Goal: Task Accomplishment & Management: Manage account settings

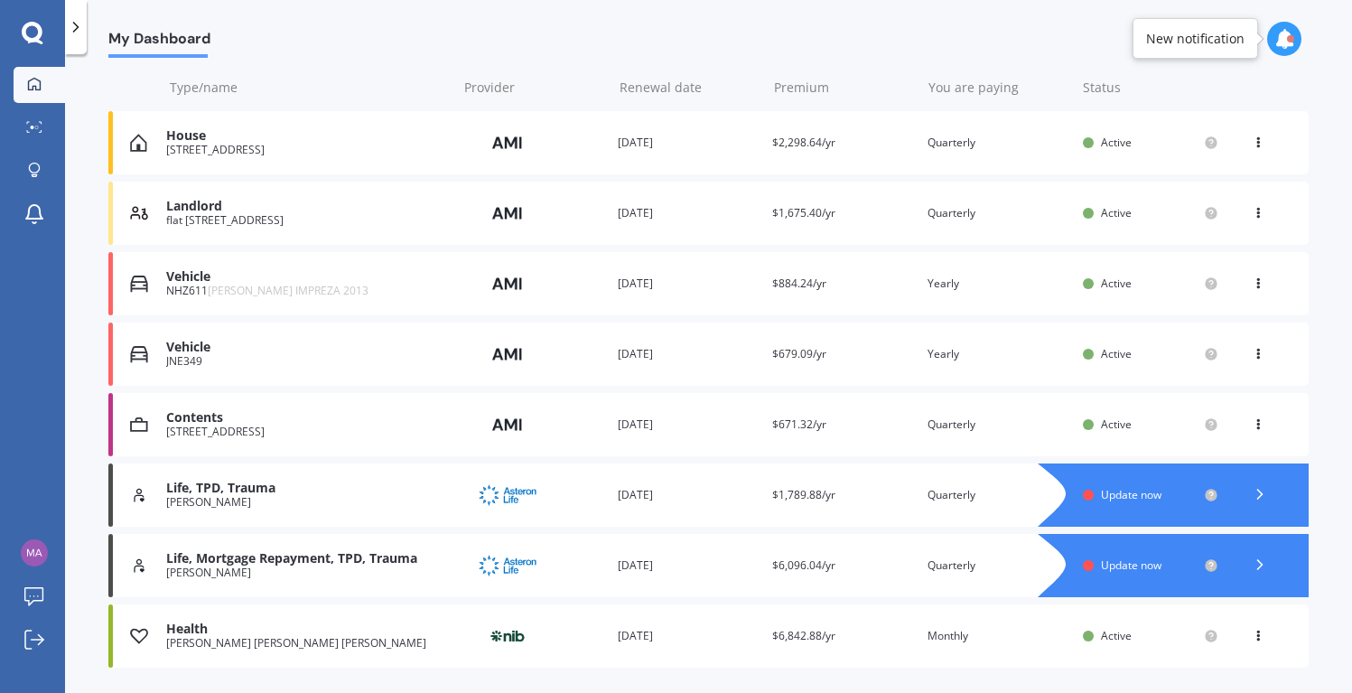
scroll to position [265, 0]
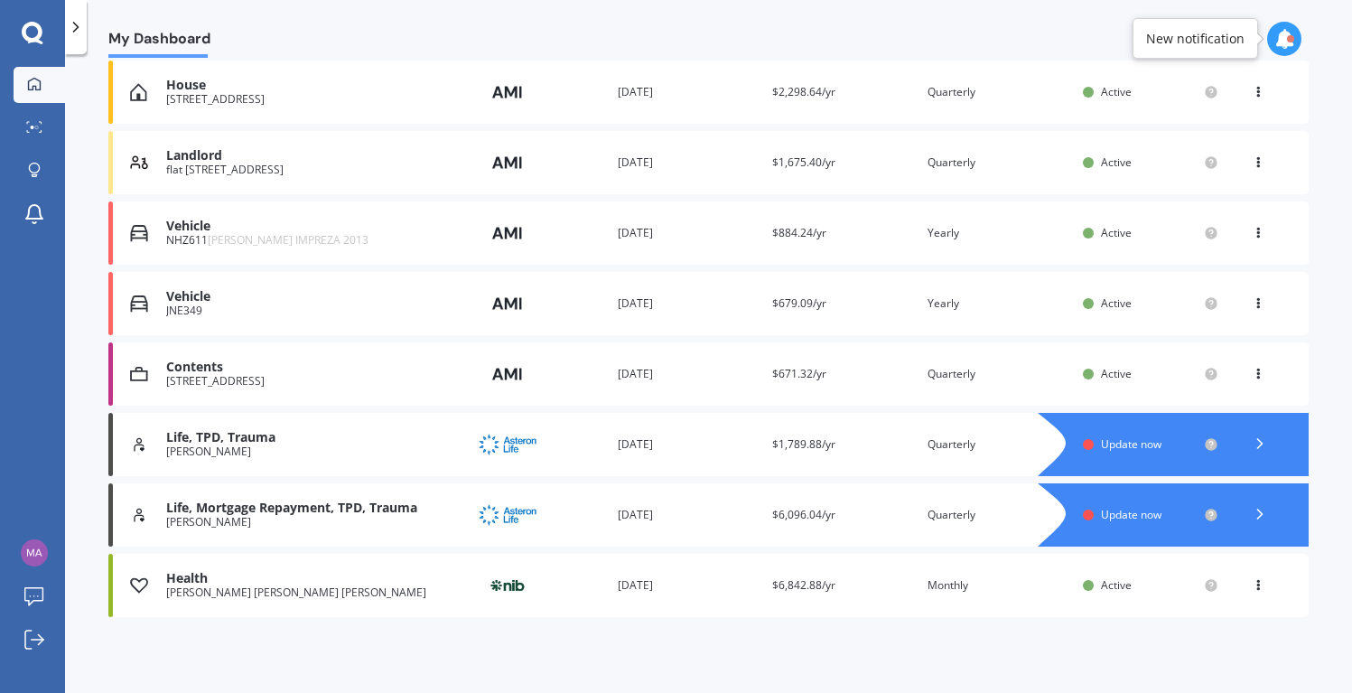
click at [1116, 508] on span "Update now" at bounding box center [1131, 514] width 61 height 15
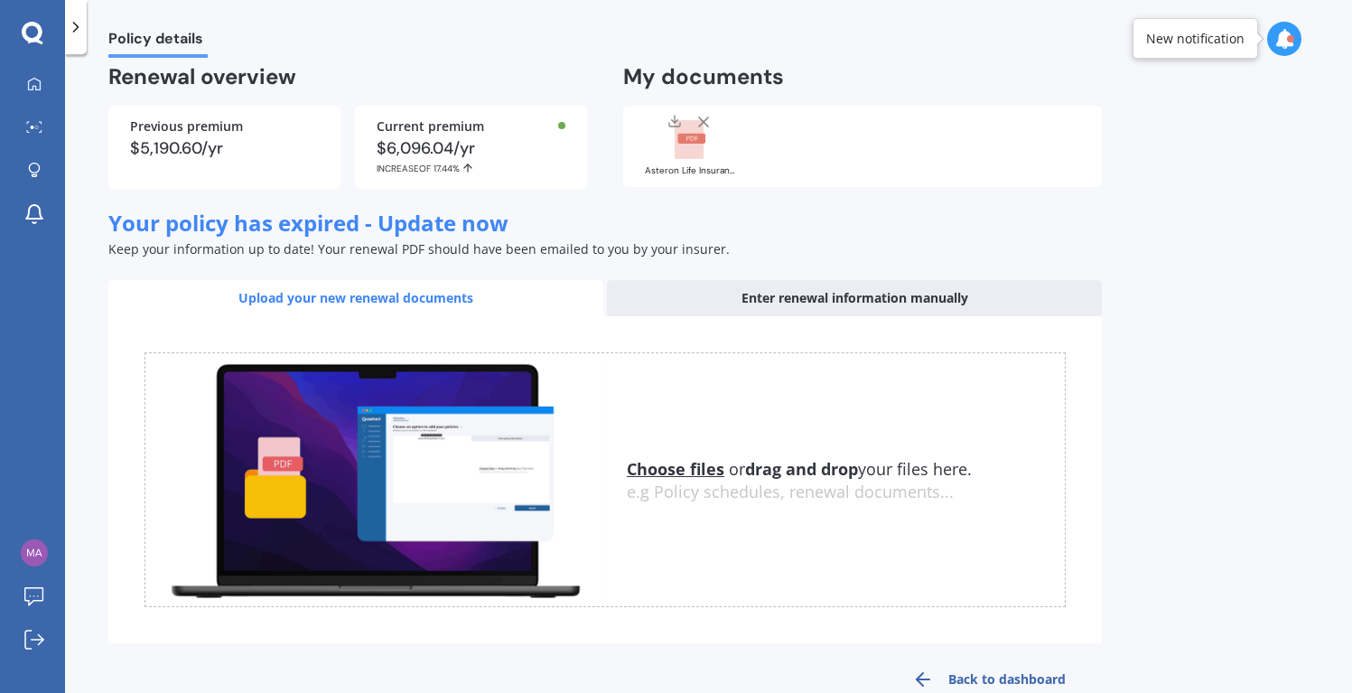
click at [875, 298] on div "Enter renewal information manually" at bounding box center [854, 298] width 495 height 36
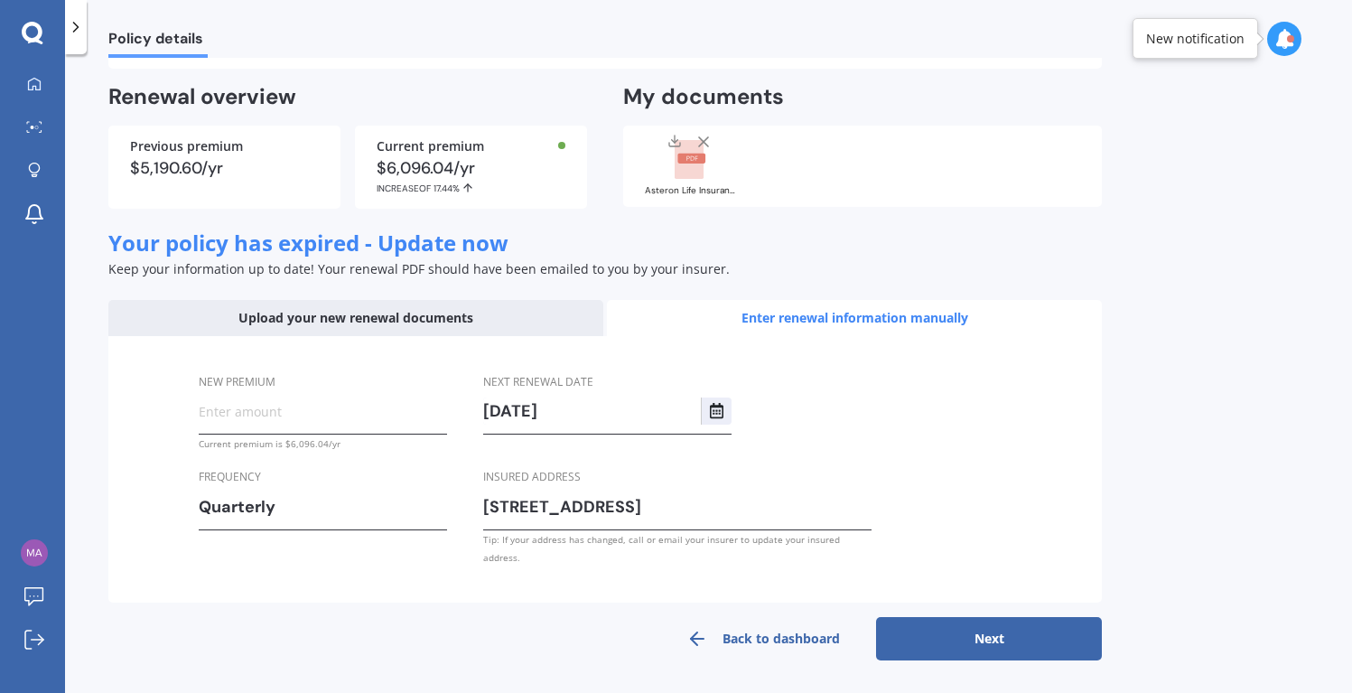
scroll to position [143, 0]
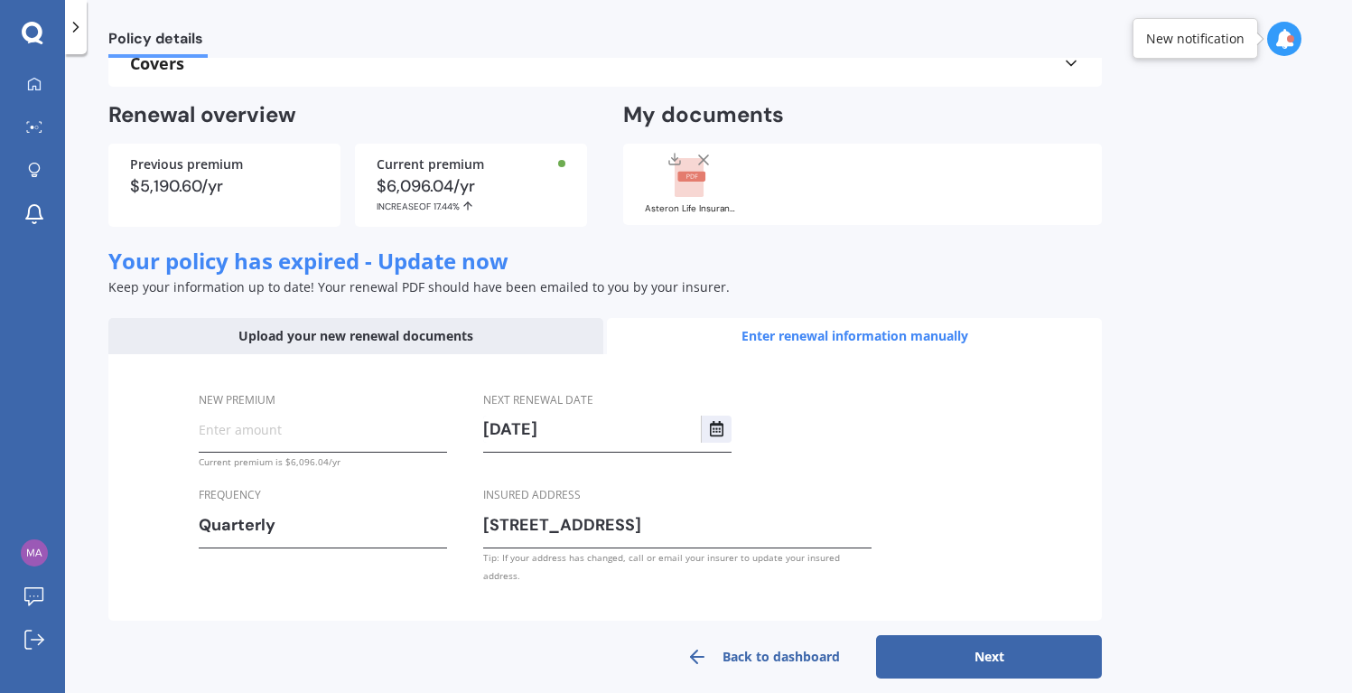
click at [238, 435] on input "New premium" at bounding box center [323, 429] width 248 height 27
click at [304, 429] on input "New premium" at bounding box center [323, 429] width 248 height 27
type input "$1,763.60"
click at [991, 640] on button "Next" at bounding box center [989, 656] width 226 height 43
select select "01"
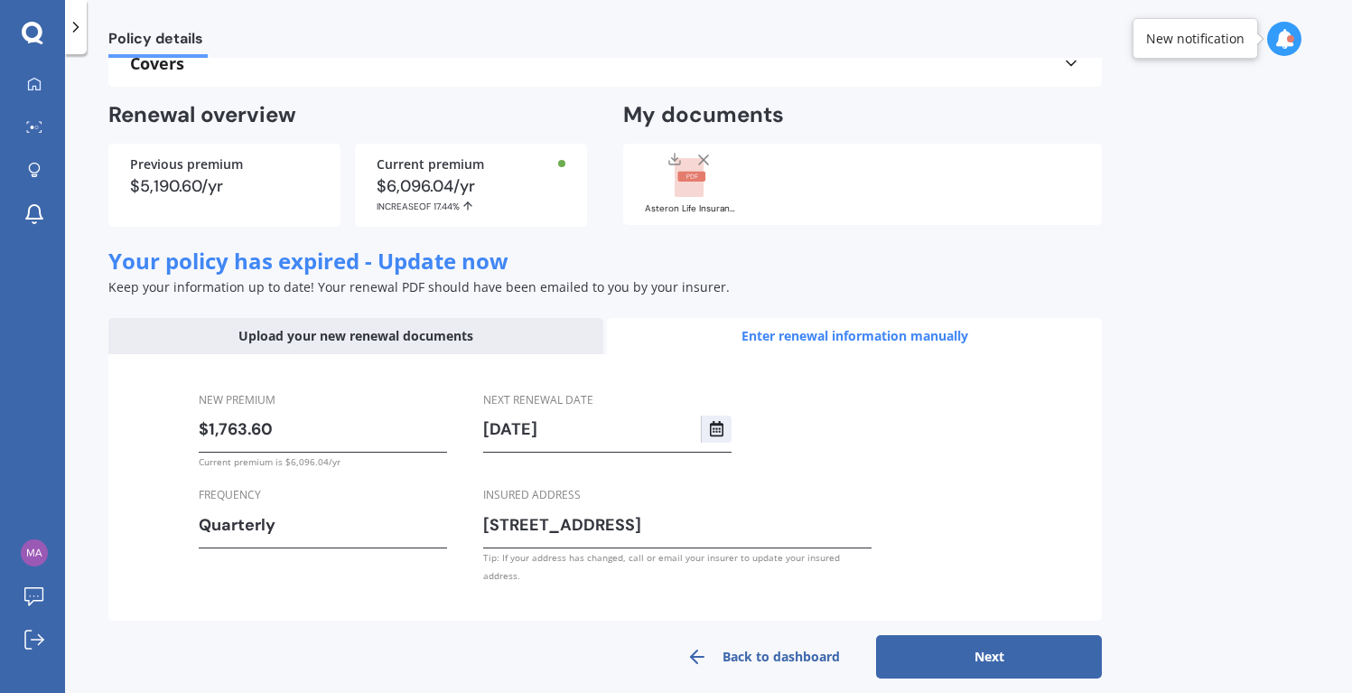
select select "07"
select select "2026"
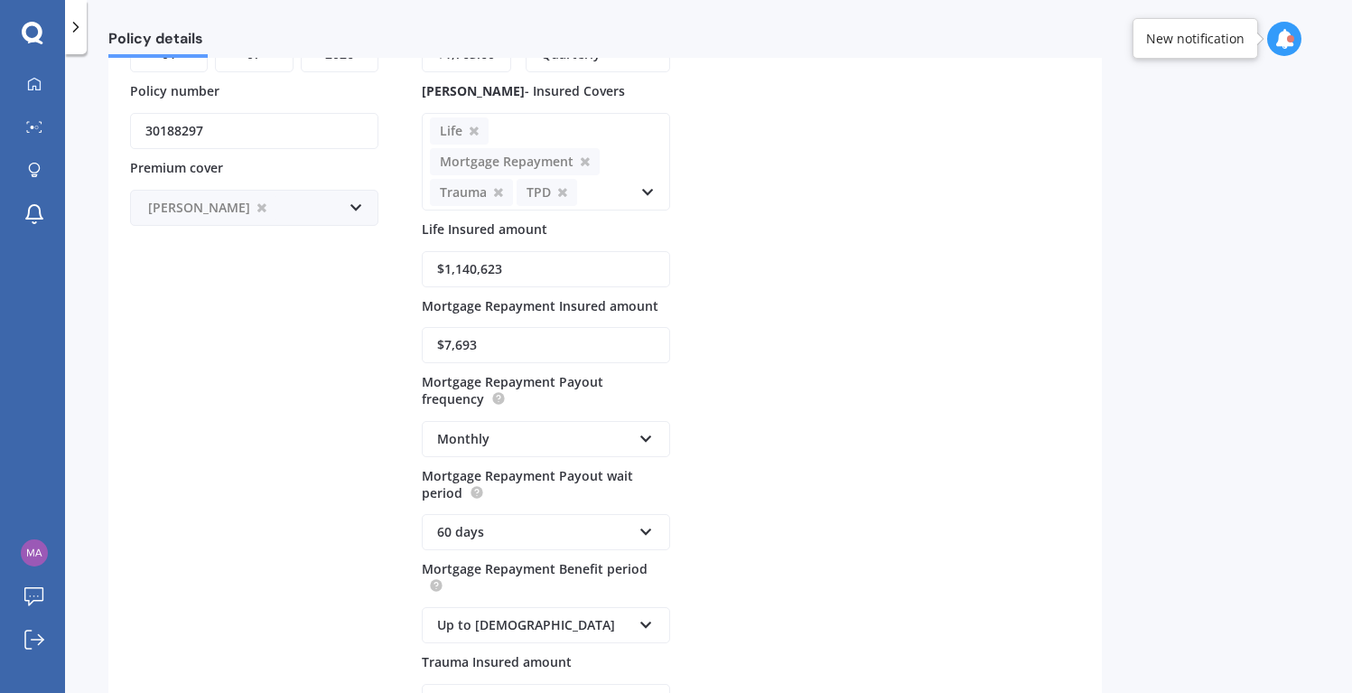
scroll to position [361, 0]
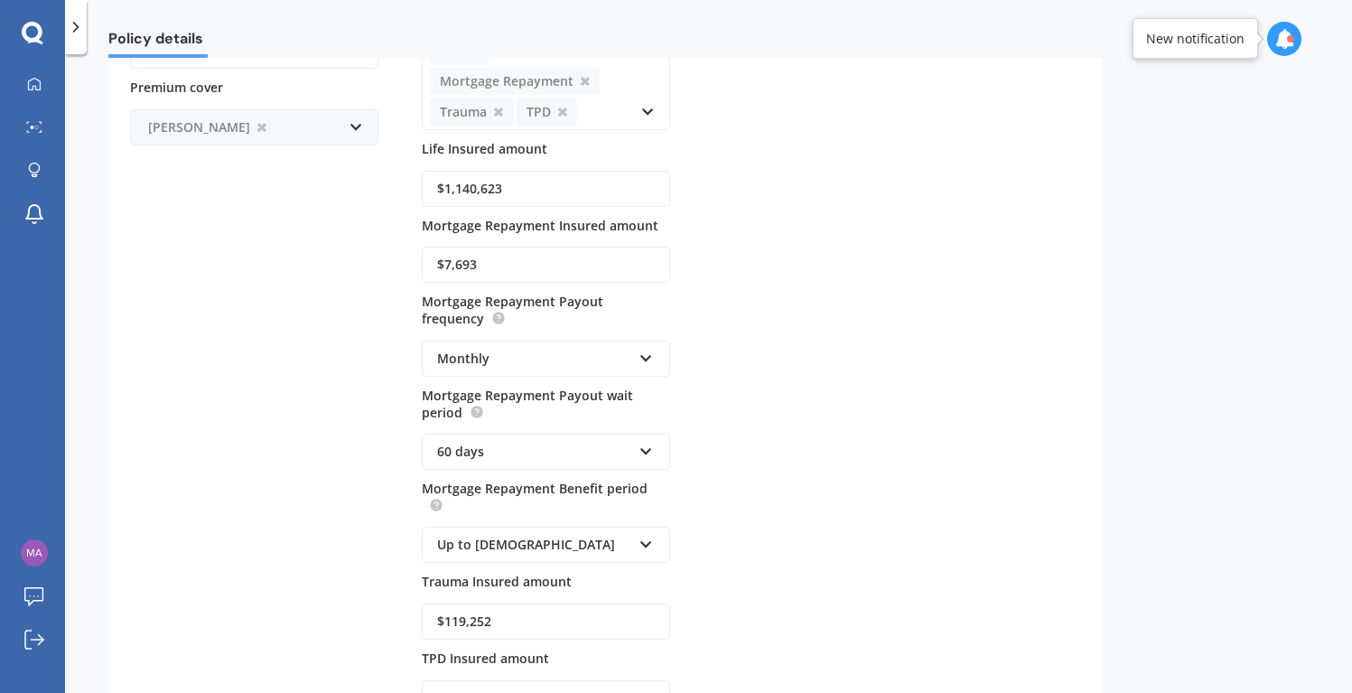
click at [471, 188] on input "$1,140,623" at bounding box center [546, 189] width 248 height 36
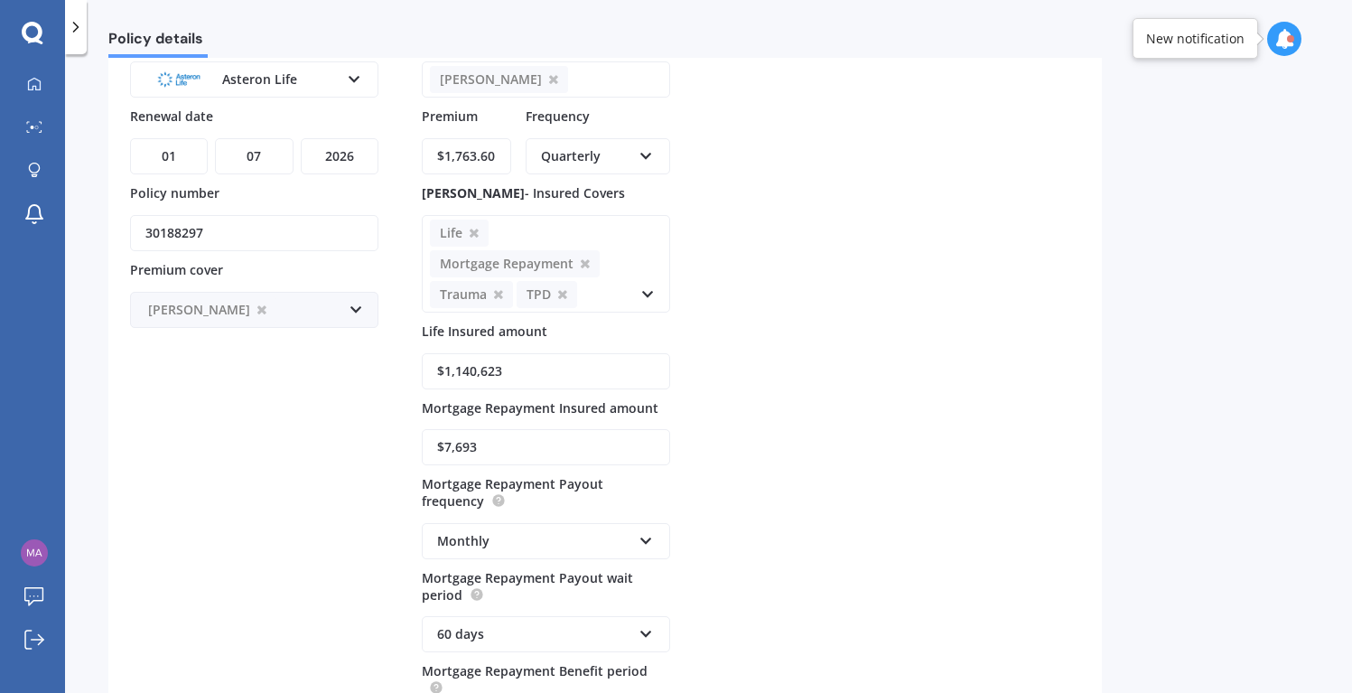
scroll to position [181, 0]
drag, startPoint x: 206, startPoint y: 229, endPoint x: 125, endPoint y: 231, distance: 81.3
click at [125, 231] on div "Renewal details Policy provider Asteron Life AA AIA AMP ANZ ASB Asteron Life BN…" at bounding box center [605, 482] width 994 height 1026
drag, startPoint x: 542, startPoint y: 367, endPoint x: 431, endPoint y: 360, distance: 111.3
click at [431, 360] on input "$1,140,623" at bounding box center [546, 369] width 248 height 36
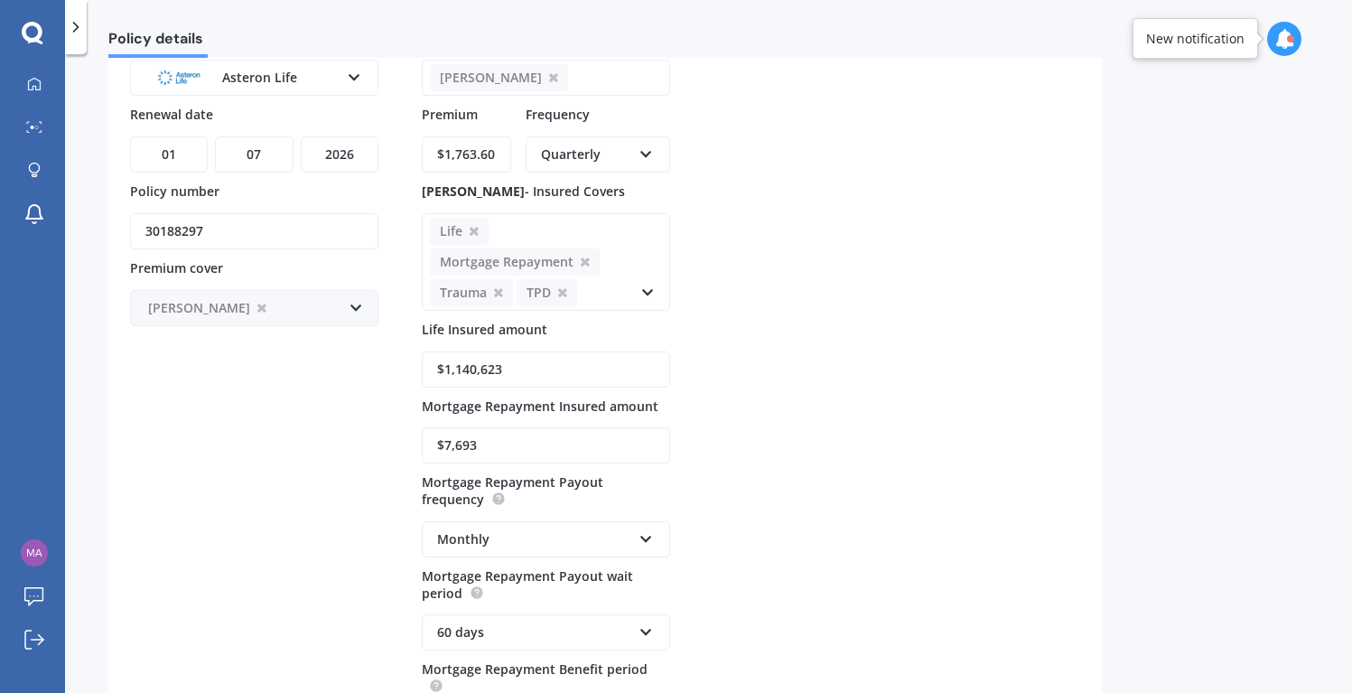
paste input "276,025"
type input "$1,276,025"
click at [889, 397] on div "Policy provider Asteron Life AA AIA AMP ANZ ASB Asteron Life BNZ Chubb Cigna Co…" at bounding box center [605, 501] width 950 height 945
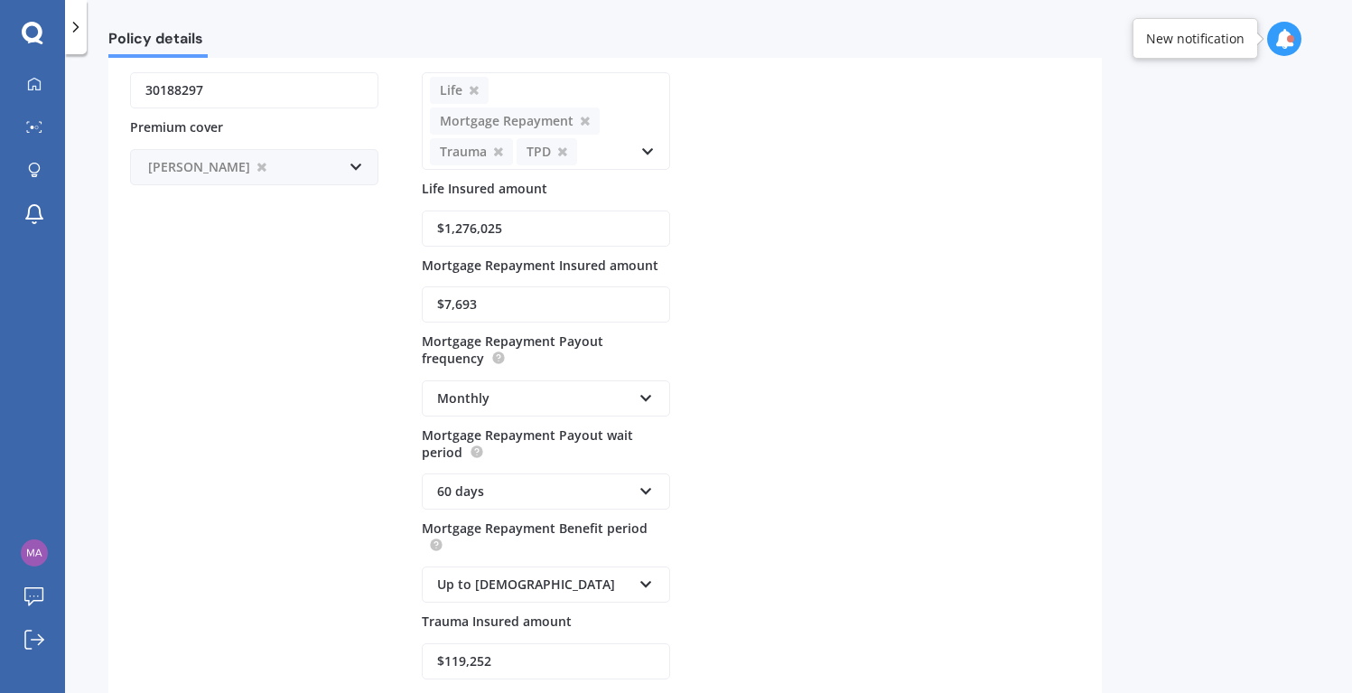
scroll to position [452, 0]
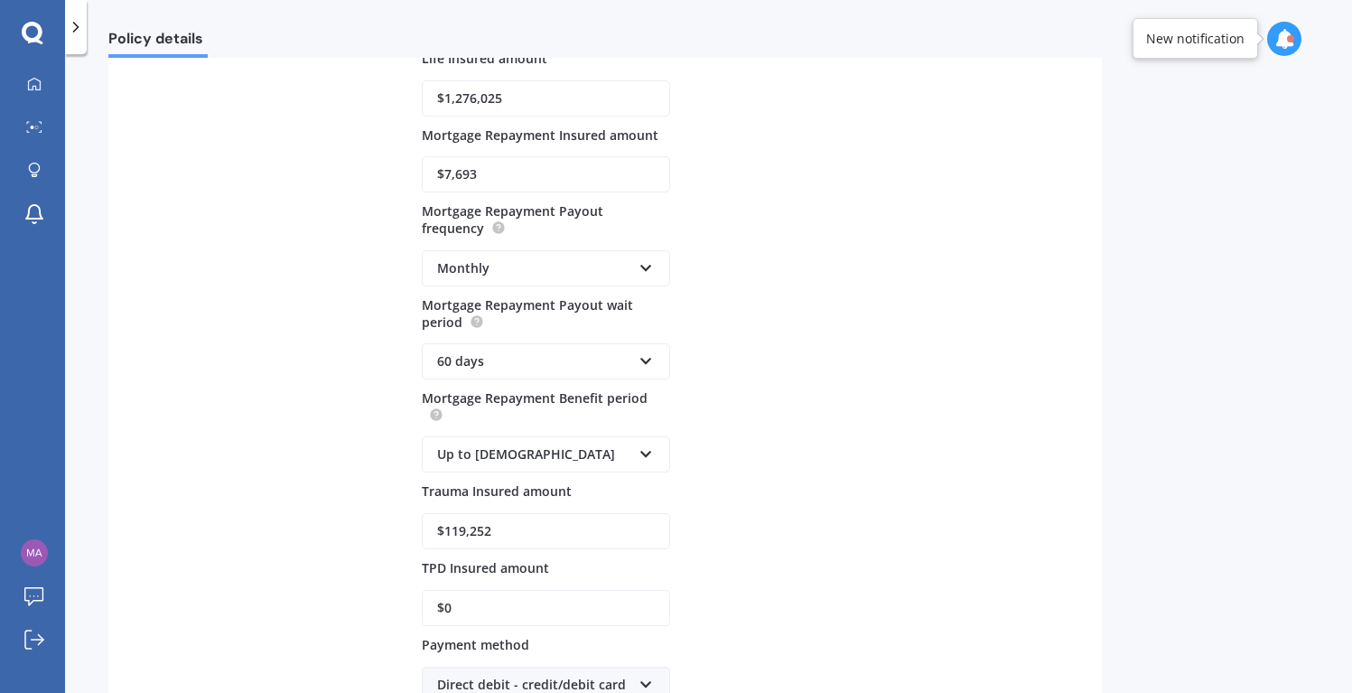
drag, startPoint x: 482, startPoint y: 169, endPoint x: 354, endPoint y: 171, distance: 128.3
click at [354, 171] on div "Policy provider Asteron Life AA AIA AMP ANZ ASB Asteron Life BNZ Chubb Cigna Co…" at bounding box center [605, 230] width 950 height 945
type Repayment_insuredAmount_0 "$8,001"
click at [767, 313] on div "Policy provider Asteron Life AA AIA AMP ANZ ASB Asteron Life BNZ Chubb Cigna Co…" at bounding box center [605, 230] width 950 height 945
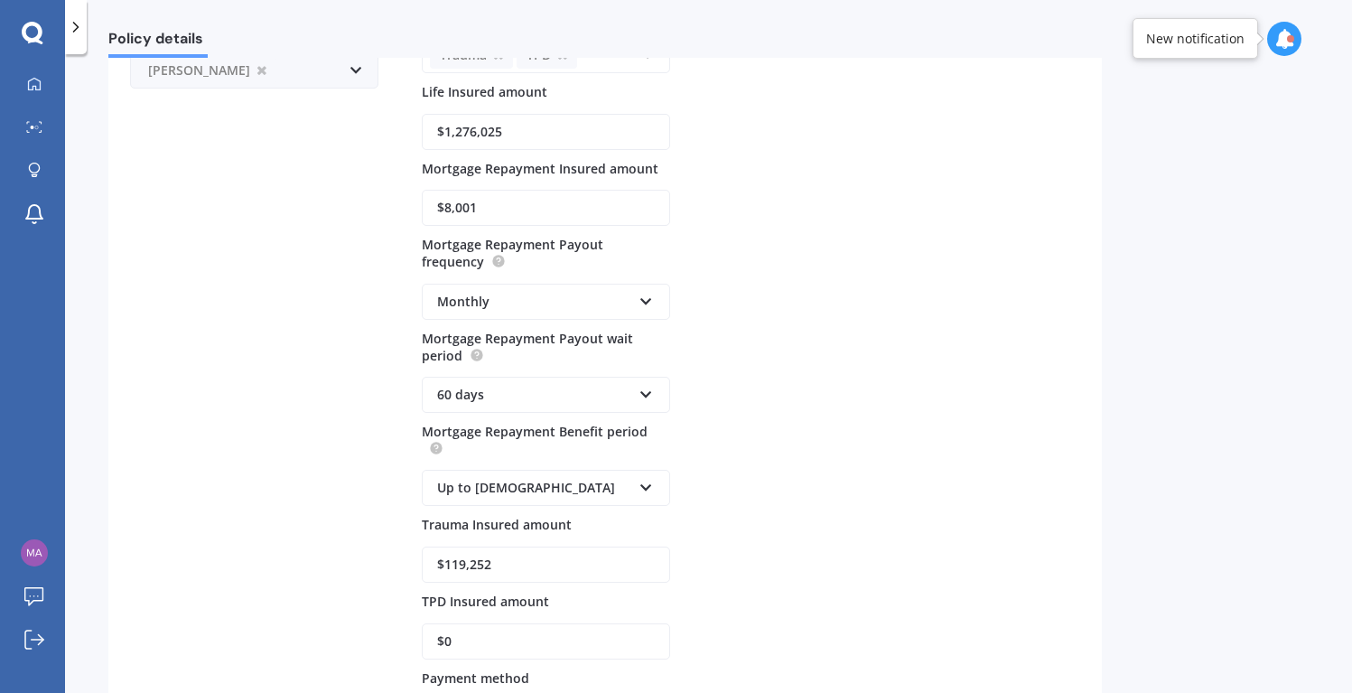
scroll to position [491, 0]
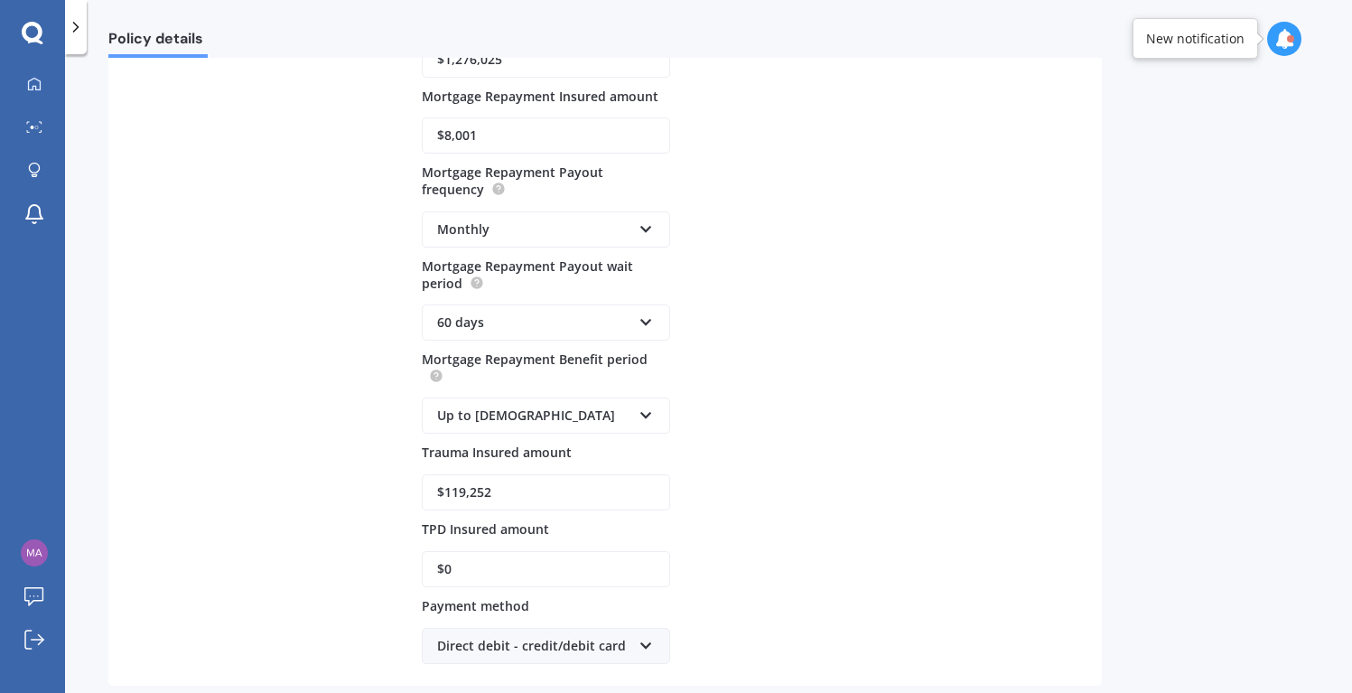
drag, startPoint x: 516, startPoint y: 500, endPoint x: 410, endPoint y: 493, distance: 105.9
click at [410, 493] on div "Policy provider Asteron Life AA AIA AMP ANZ ASB Asteron Life BNZ Chubb Cigna Co…" at bounding box center [605, 191] width 950 height 945
paste input "24,02"
type input "$124,022"
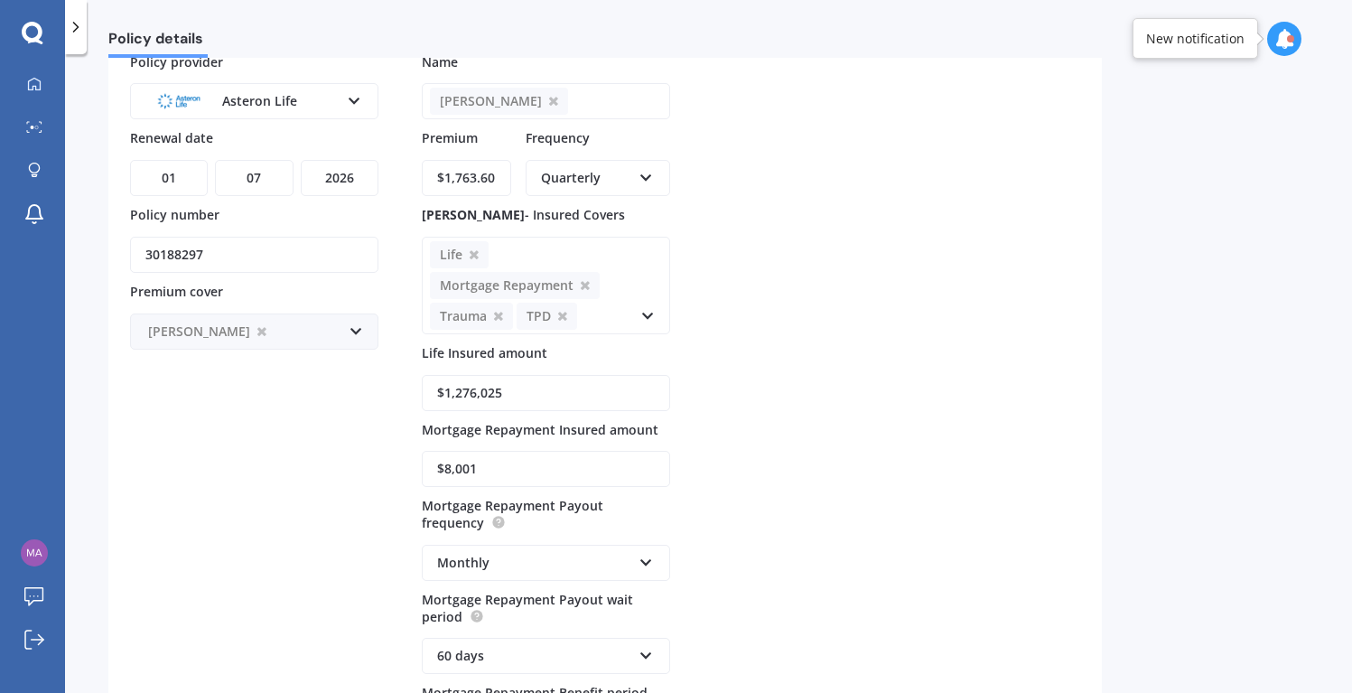
scroll to position [129, 0]
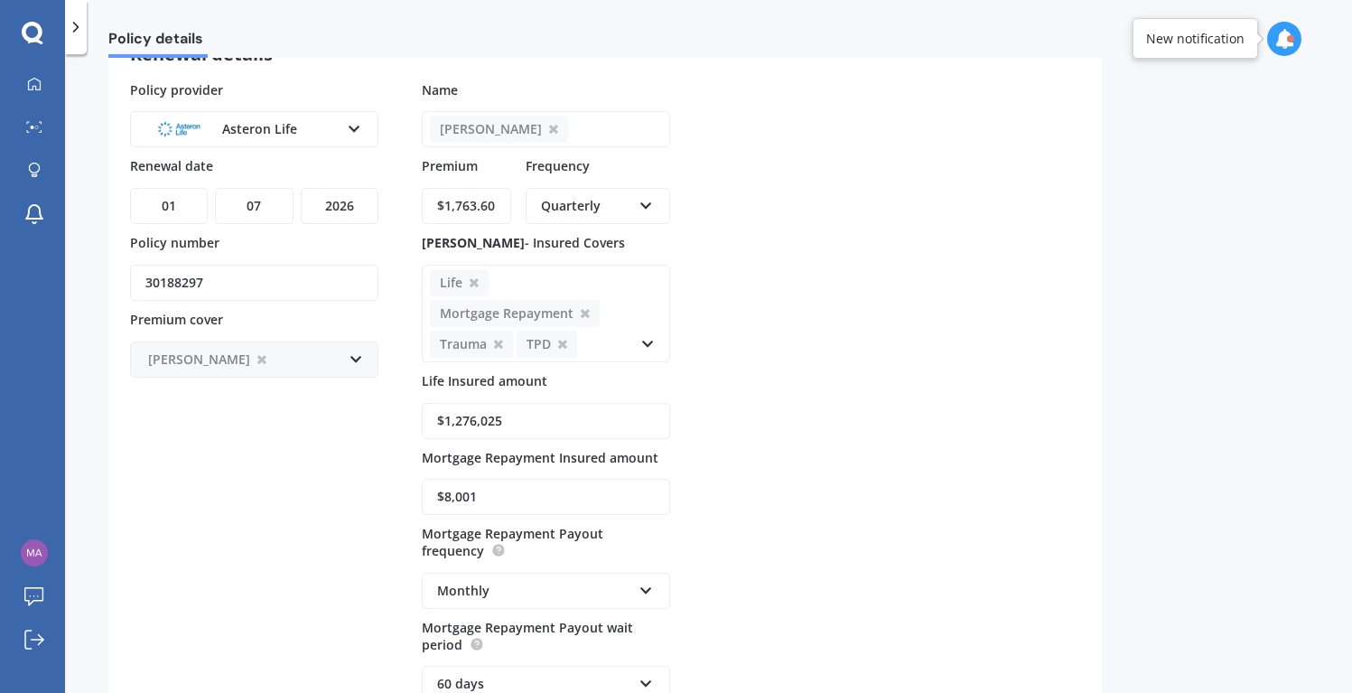
drag, startPoint x: 524, startPoint y: 419, endPoint x: 373, endPoint y: 417, distance: 150.9
click at [373, 417] on div "Policy provider Asteron Life AA AIA AMP ANZ ASB Asteron Life BNZ Chubb Cigna Co…" at bounding box center [605, 552] width 950 height 945
type input "$1,144,012"
click at [900, 387] on div "Policy provider Asteron Life AA AIA AMP ANZ ASB Asteron Life BNZ Chubb Cigna Co…" at bounding box center [605, 552] width 950 height 945
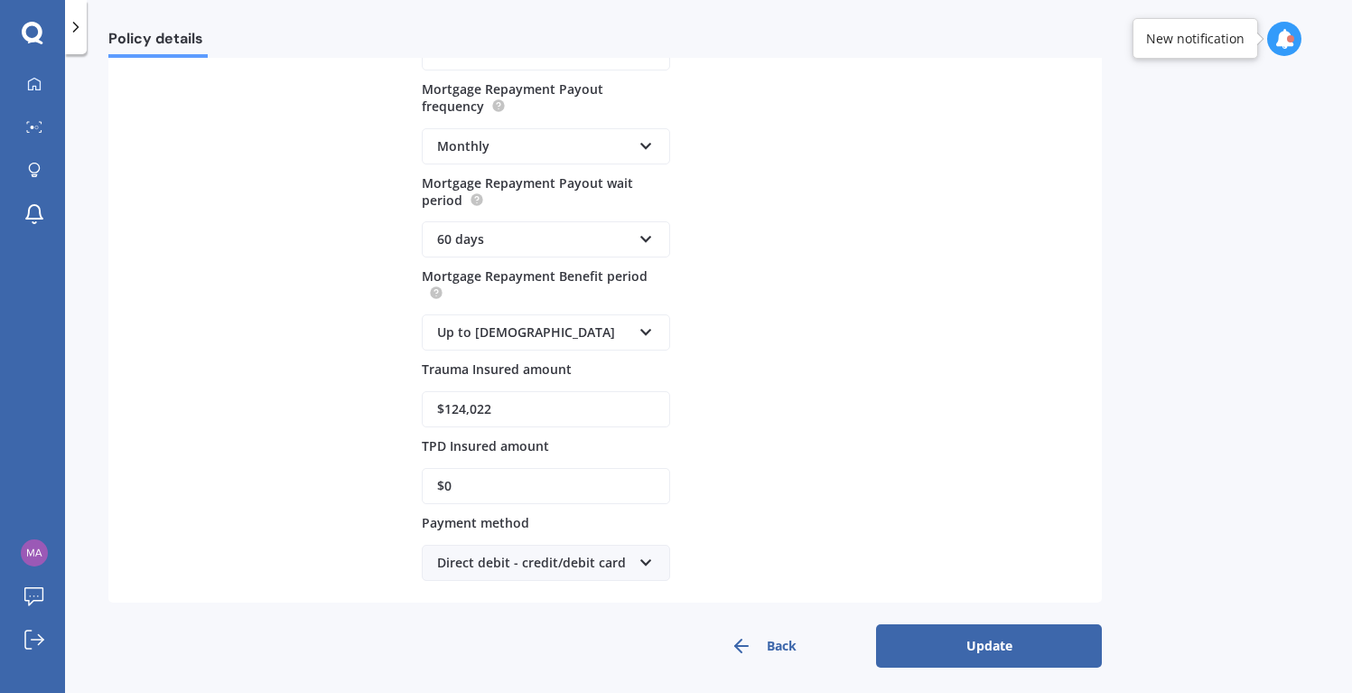
scroll to position [581, 0]
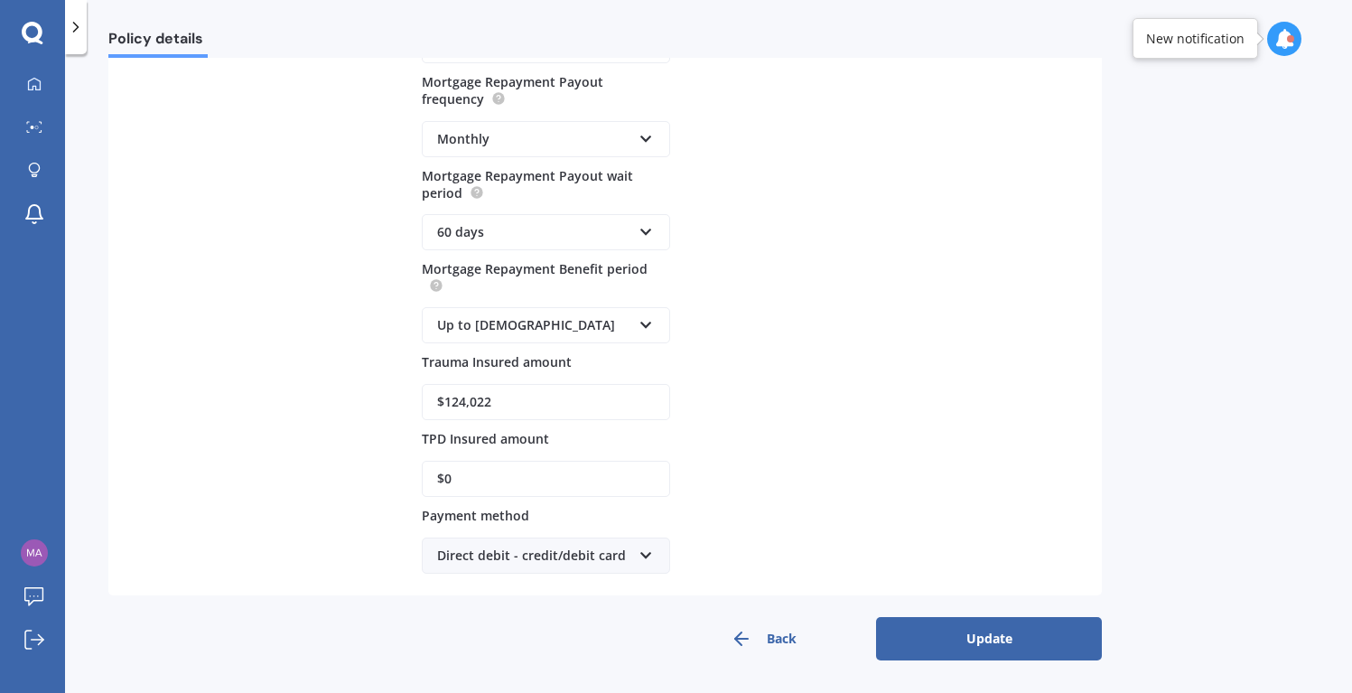
click at [1014, 638] on button "Update" at bounding box center [989, 638] width 226 height 43
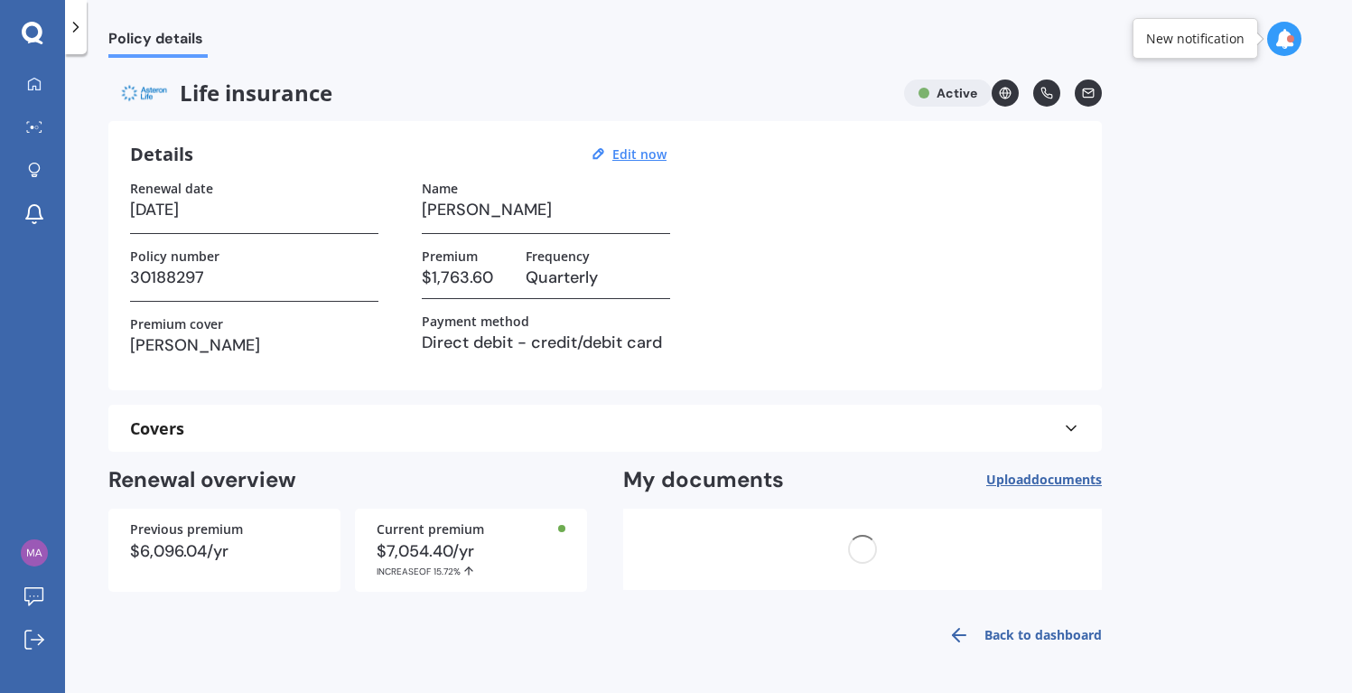
scroll to position [0, 0]
click at [33, 82] on icon at bounding box center [34, 84] width 14 height 14
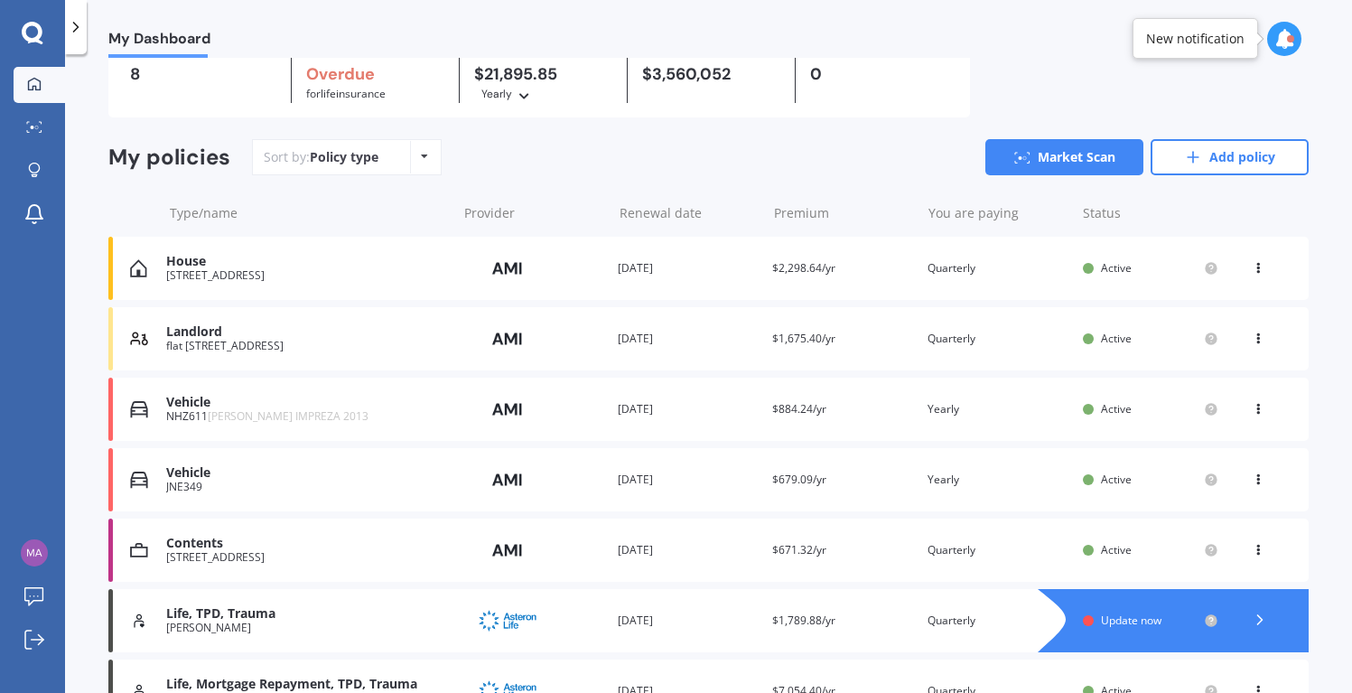
scroll to position [265, 0]
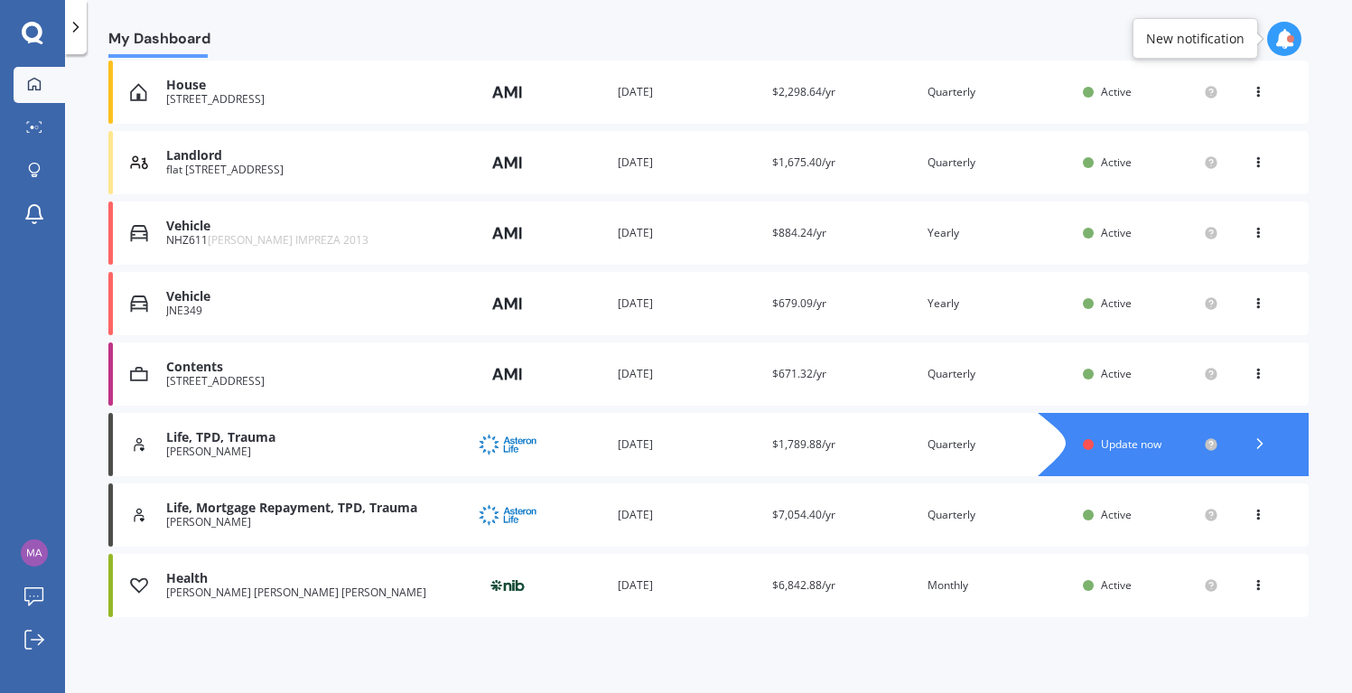
click at [1103, 444] on span "Update now" at bounding box center [1131, 443] width 61 height 15
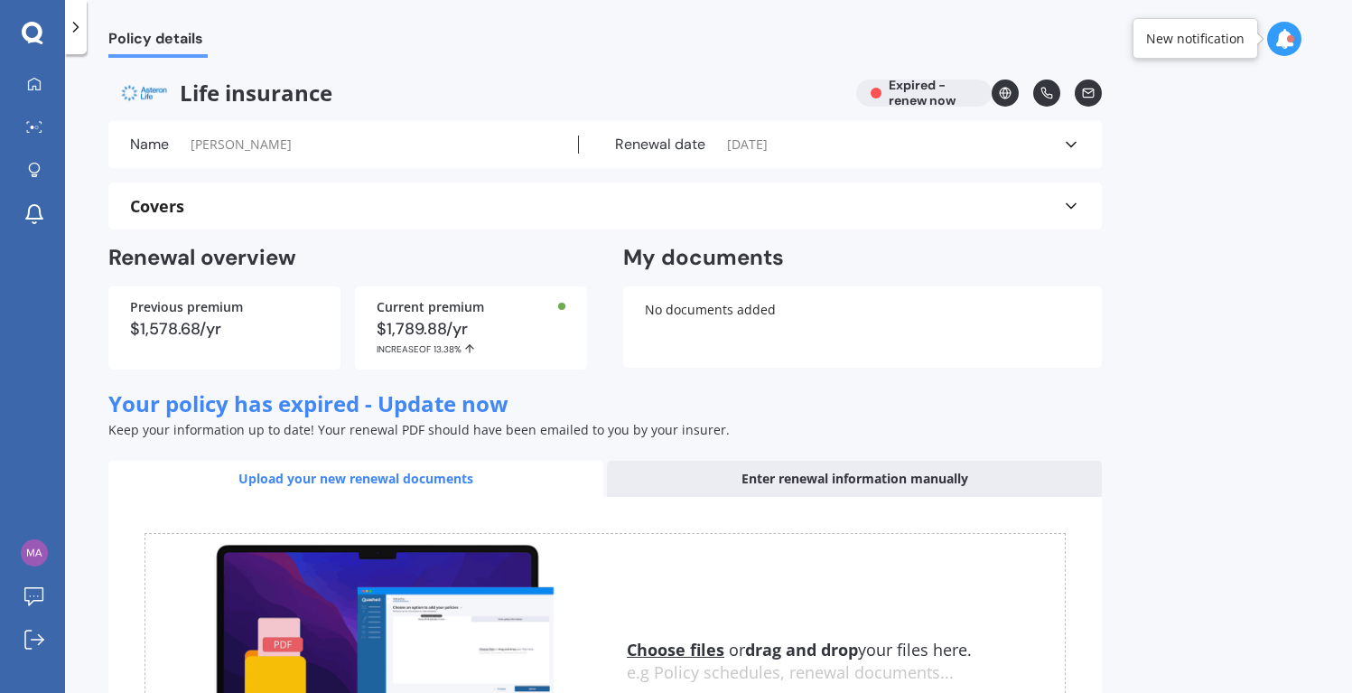
click at [814, 473] on div "Enter renewal information manually" at bounding box center [854, 479] width 495 height 36
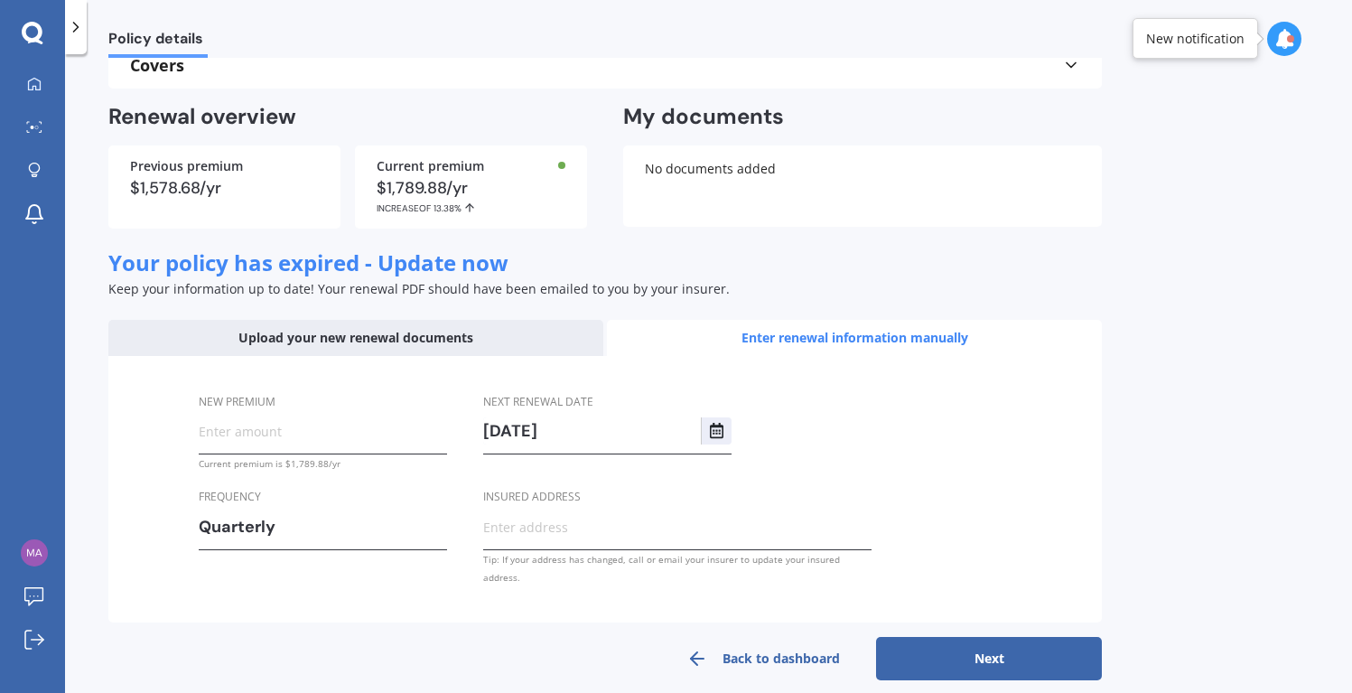
scroll to position [143, 0]
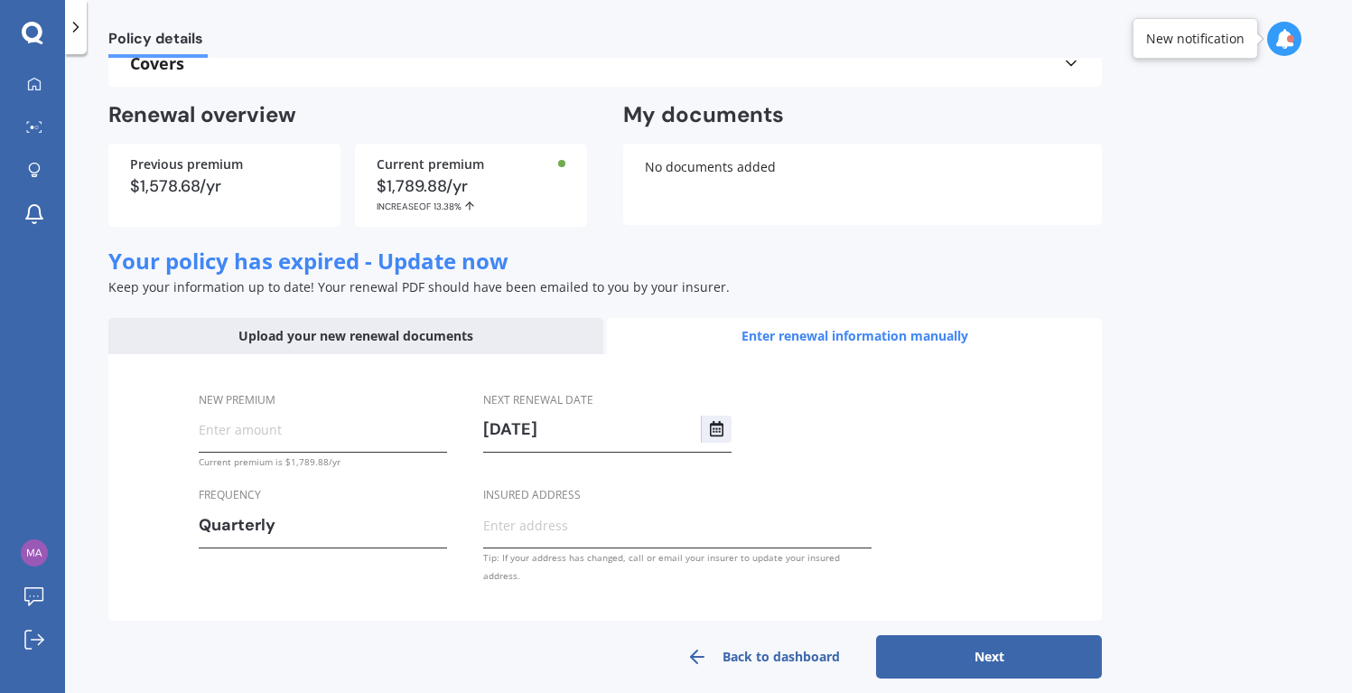
click at [294, 419] on input "New premium" at bounding box center [323, 429] width 248 height 27
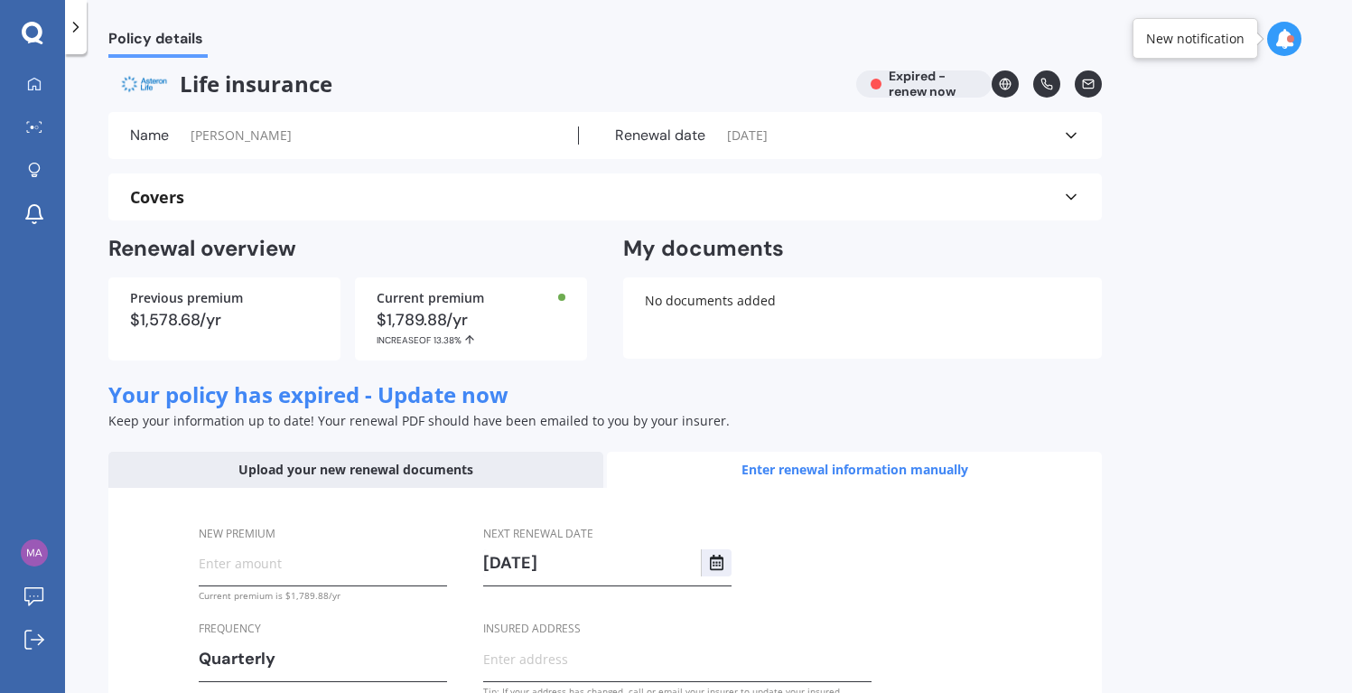
scroll to position [0, 0]
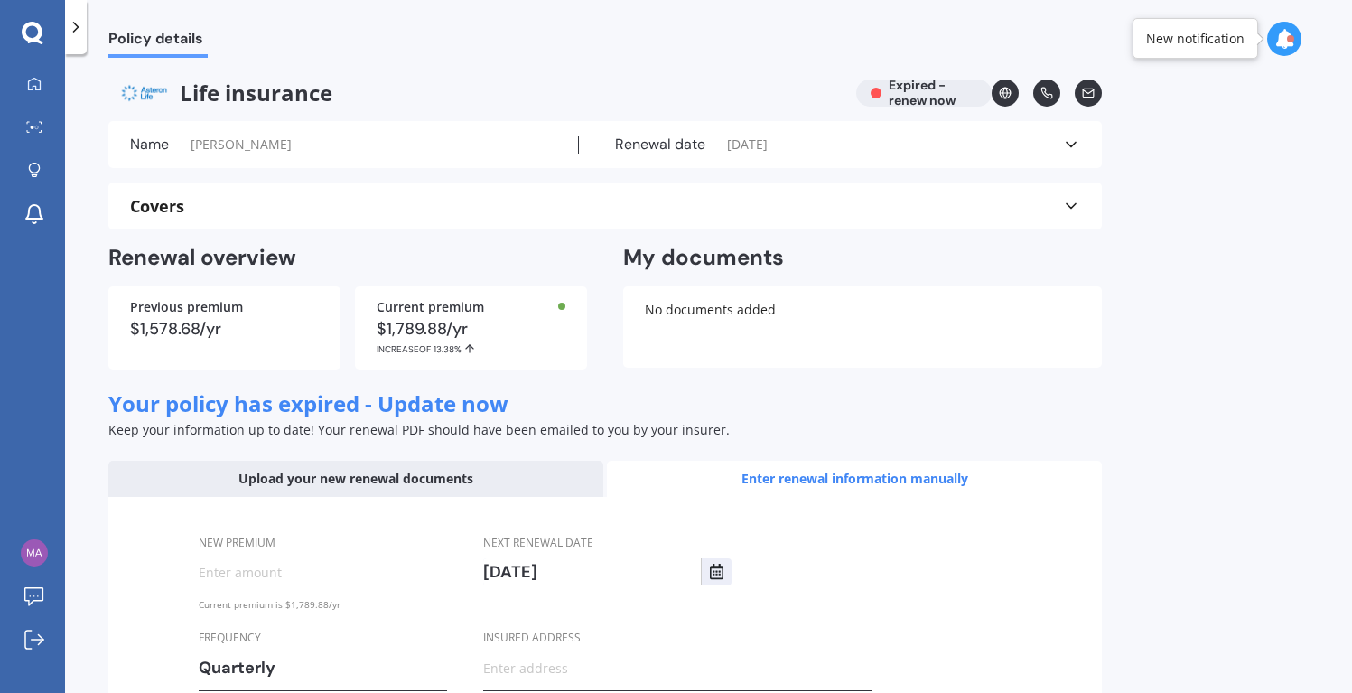
click at [835, 477] on div "Enter renewal information manually" at bounding box center [854, 479] width 495 height 36
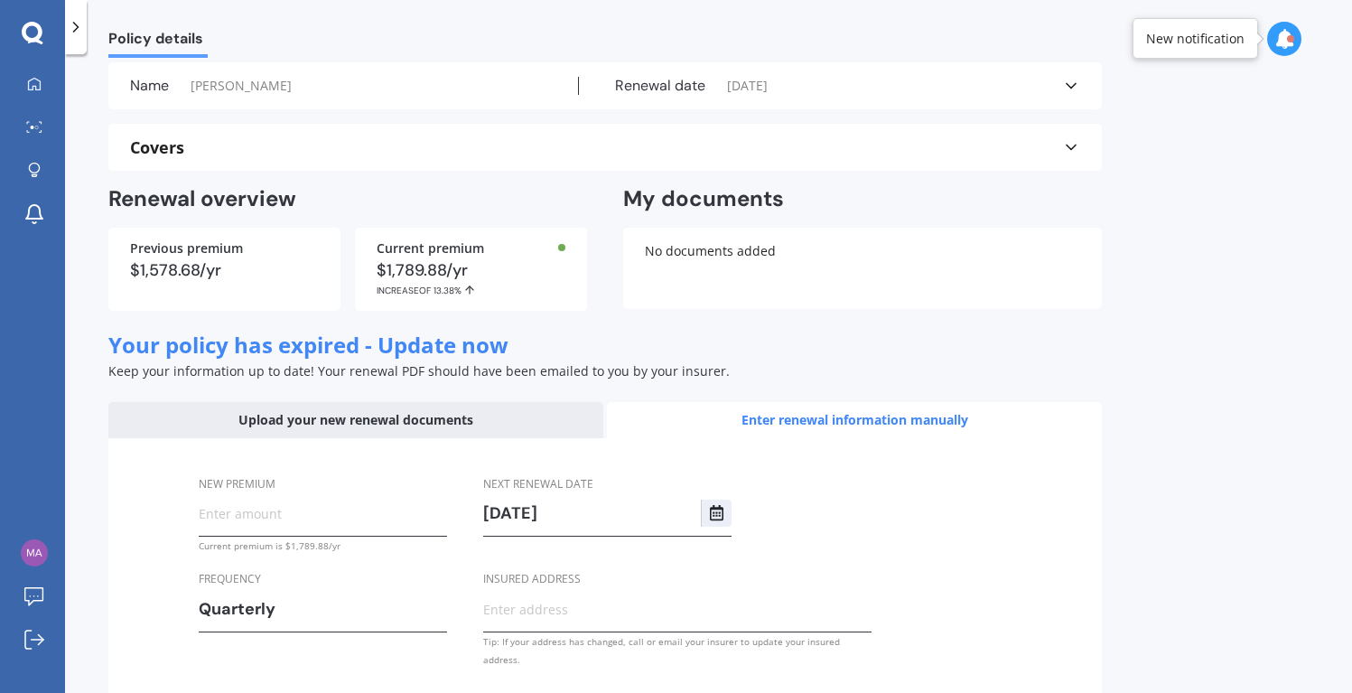
scroll to position [143, 0]
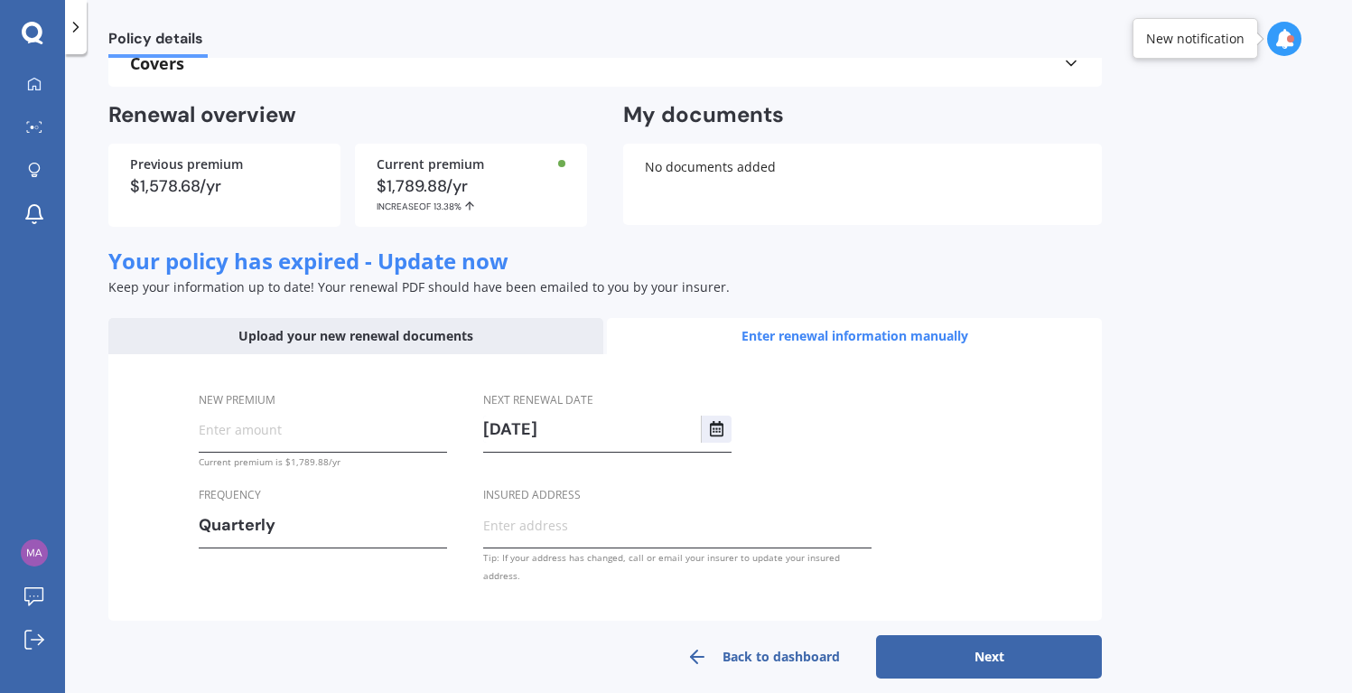
click at [363, 339] on div "Upload your new renewal documents" at bounding box center [355, 336] width 495 height 36
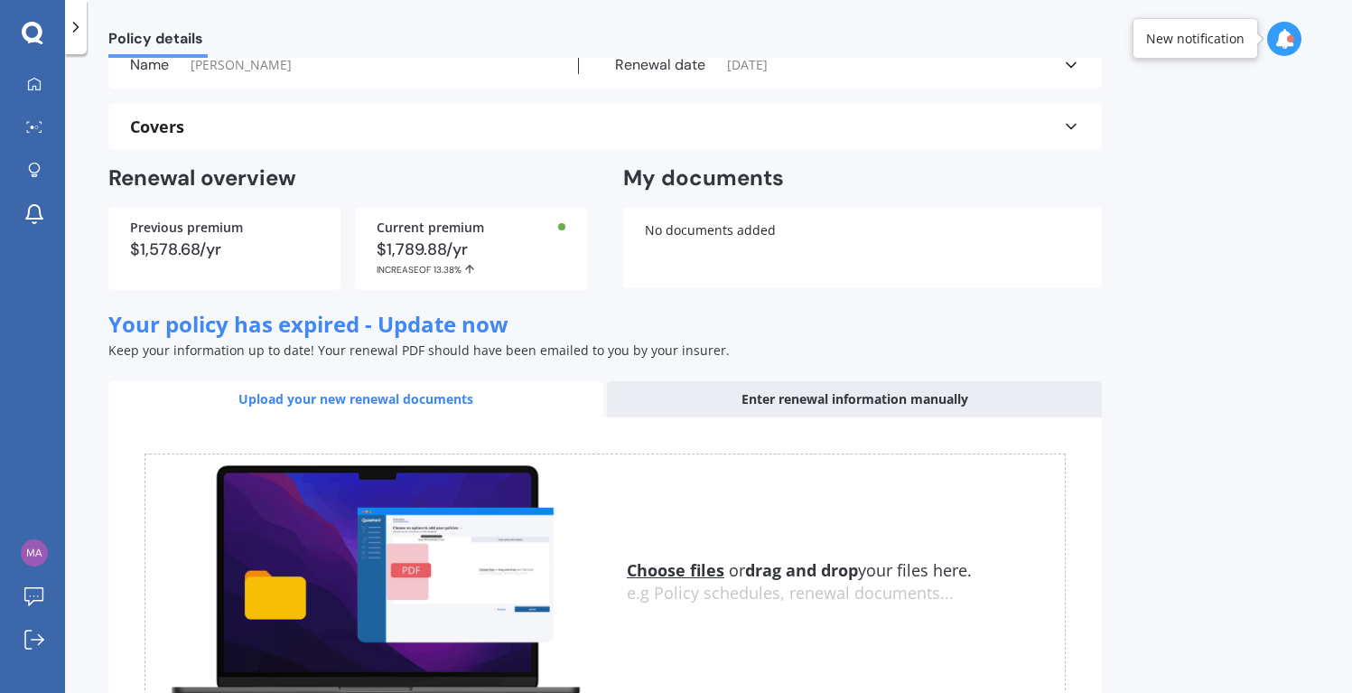
scroll to position [221, 0]
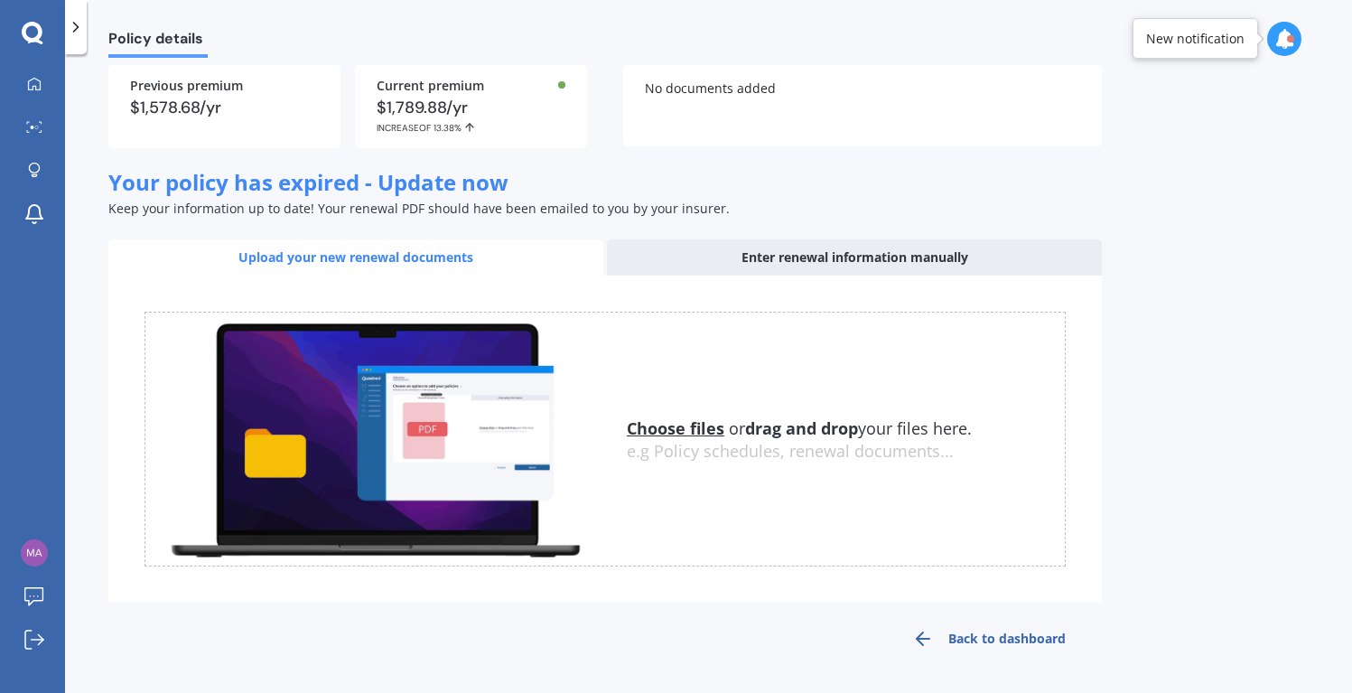
click at [973, 642] on link "Back to dashboard" at bounding box center [989, 638] width 226 height 43
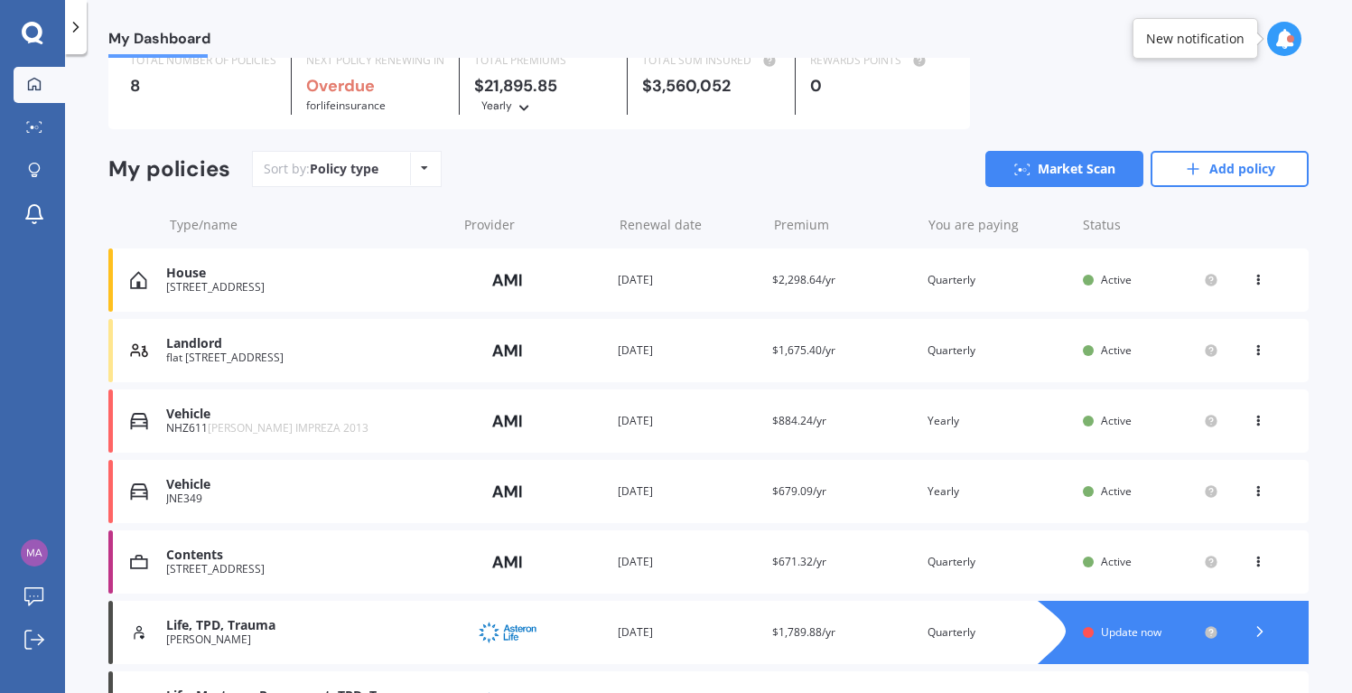
scroll to position [181, 0]
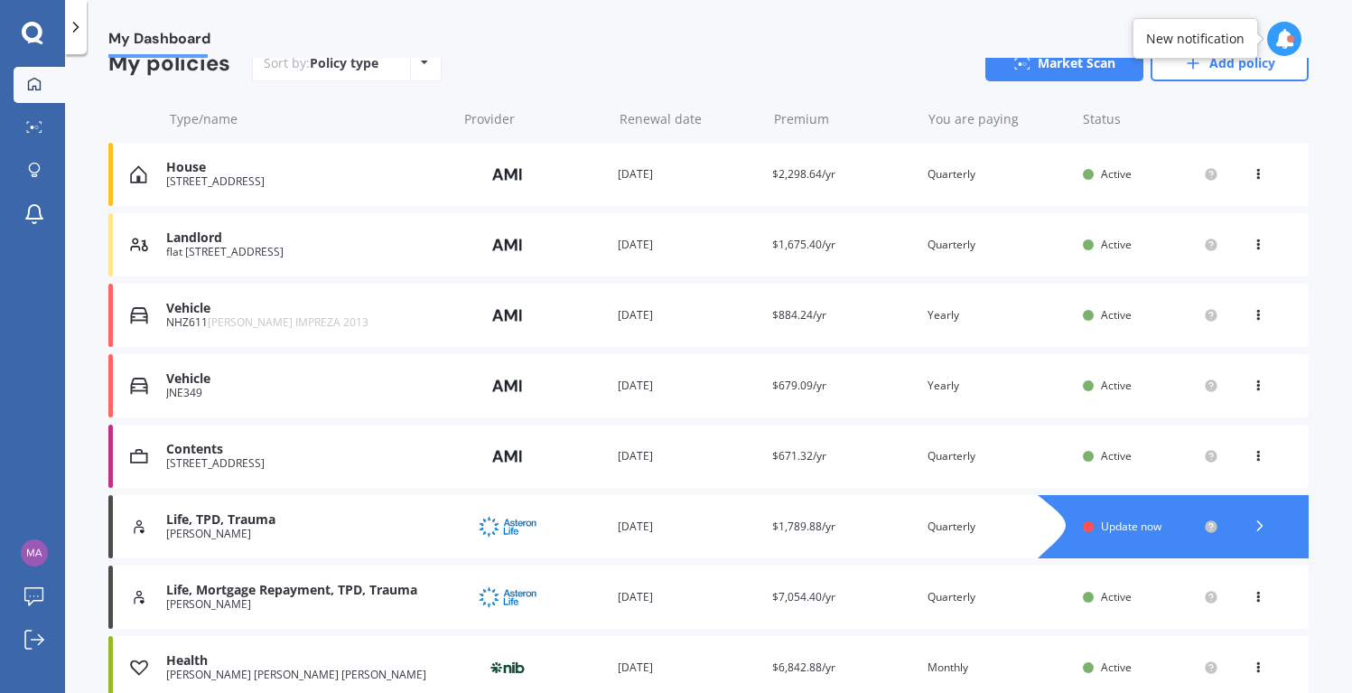
click at [197, 527] on div "Life, TPD, Trauma" at bounding box center [307, 519] width 282 height 15
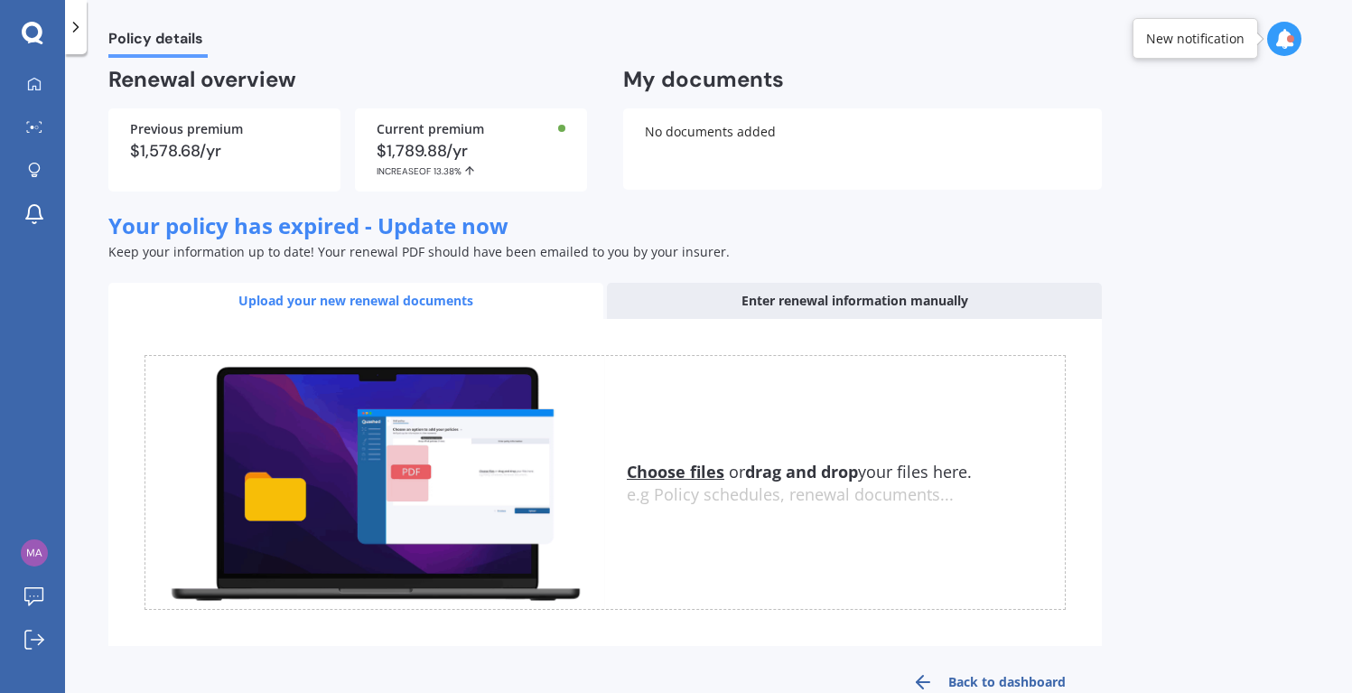
scroll to position [131, 0]
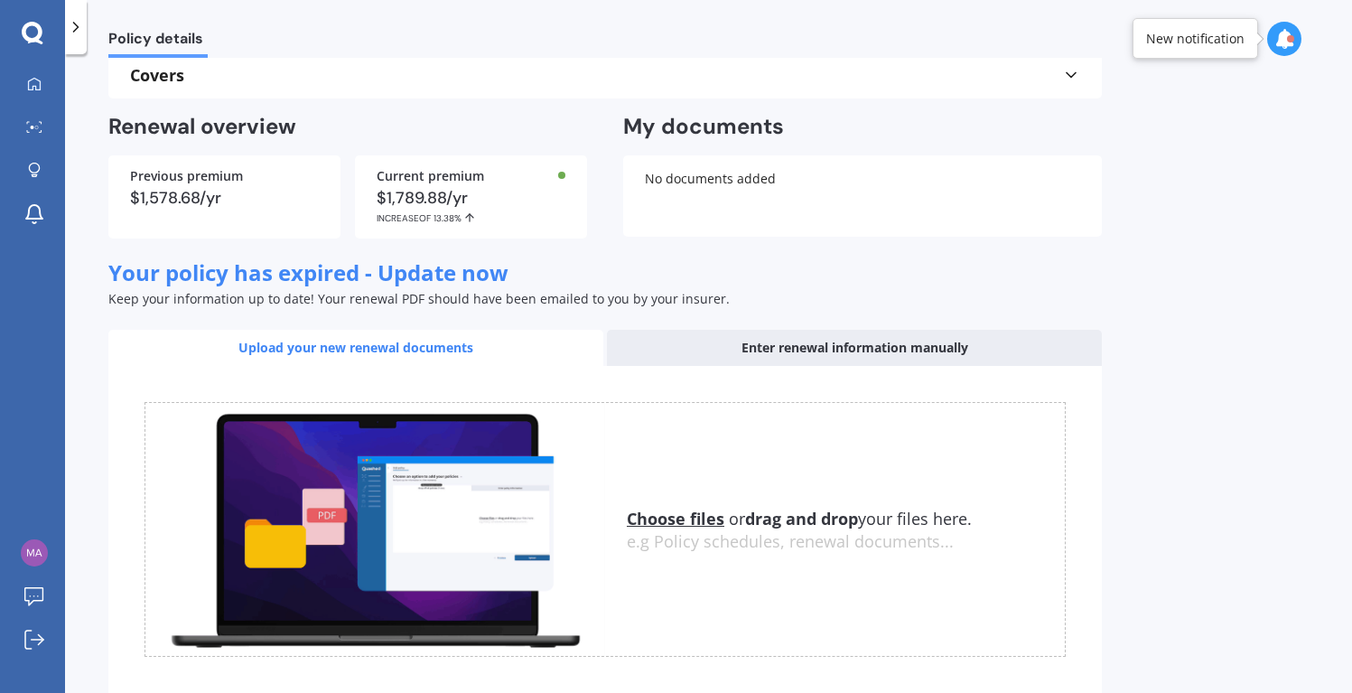
click at [841, 341] on div "Enter renewal information manually" at bounding box center [854, 348] width 495 height 36
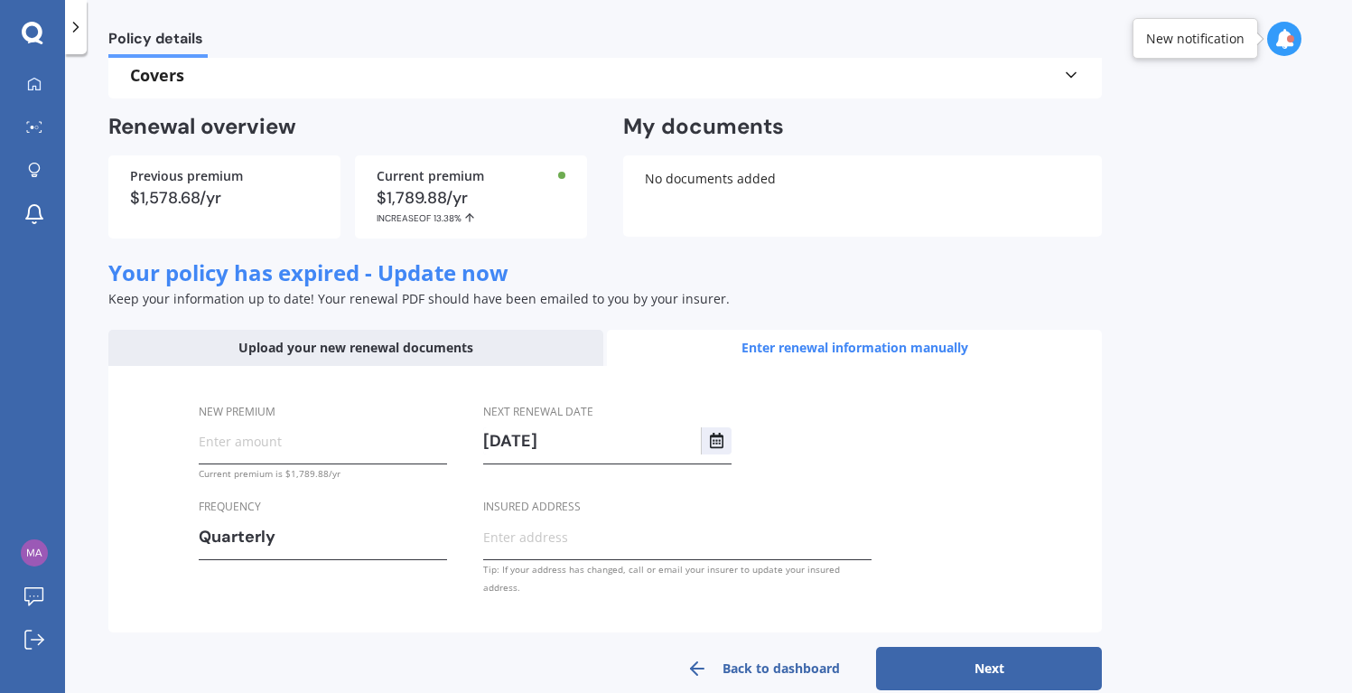
click at [295, 440] on input "New premium" at bounding box center [323, 440] width 248 height 27
type input "$512.54"
click at [562, 543] on input "Insured address" at bounding box center [677, 536] width 388 height 27
click at [955, 651] on button "Next" at bounding box center [989, 668] width 226 height 43
select select "13"
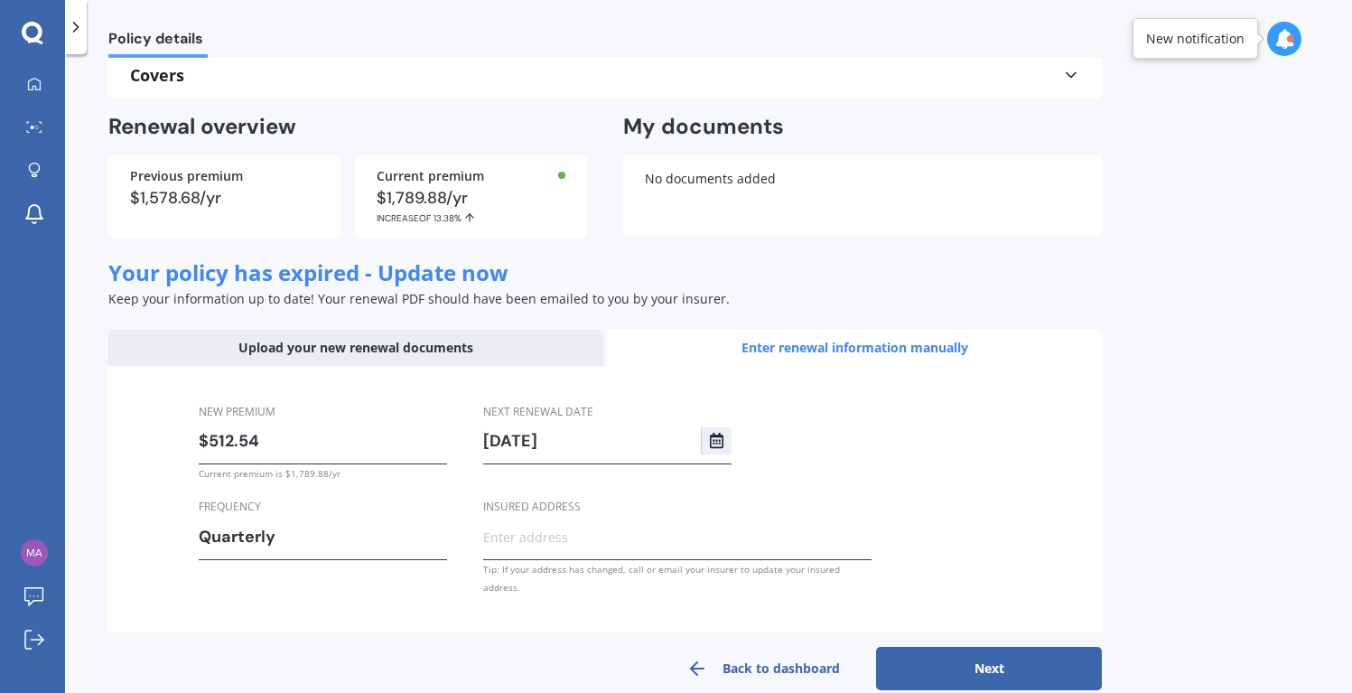
select select "08"
select select "2026"
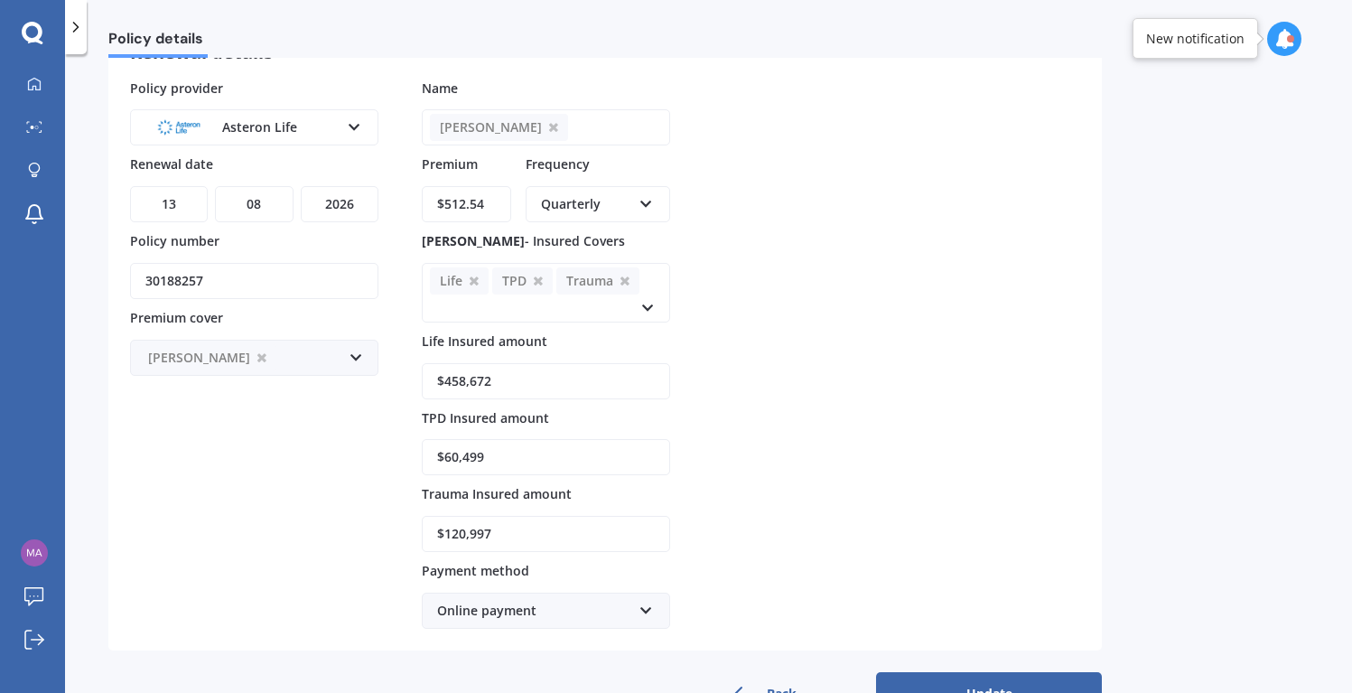
drag, startPoint x: 501, startPoint y: 381, endPoint x: 386, endPoint y: 380, distance: 115.6
click at [386, 380] on div "Policy provider Asteron Life AA AIA AMP ANZ ASB Asteron Life BNZ Chubb Cigna Co…" at bounding box center [605, 354] width 950 height 550
type input "$520,000"
click at [824, 431] on div "Policy provider Asteron Life AA AIA AMP ANZ ASB Asteron Life BNZ Chubb Cigna Co…" at bounding box center [605, 354] width 950 height 550
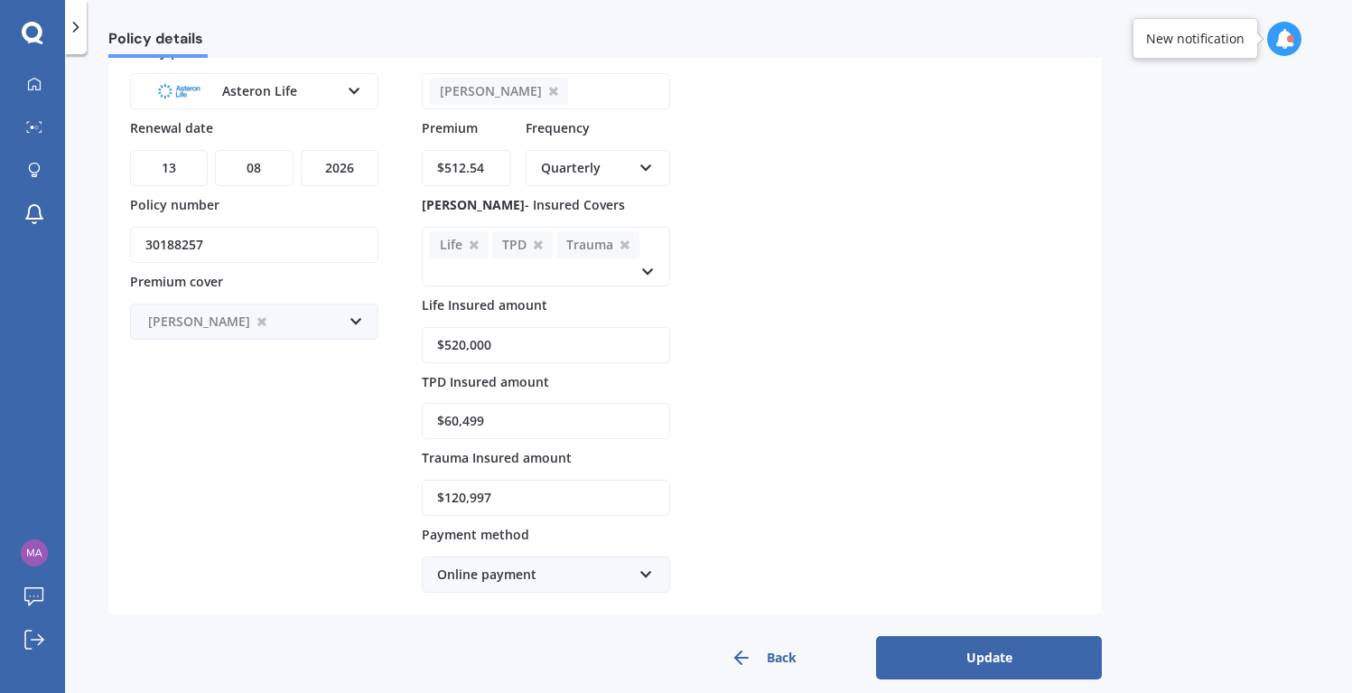
scroll to position [186, 0]
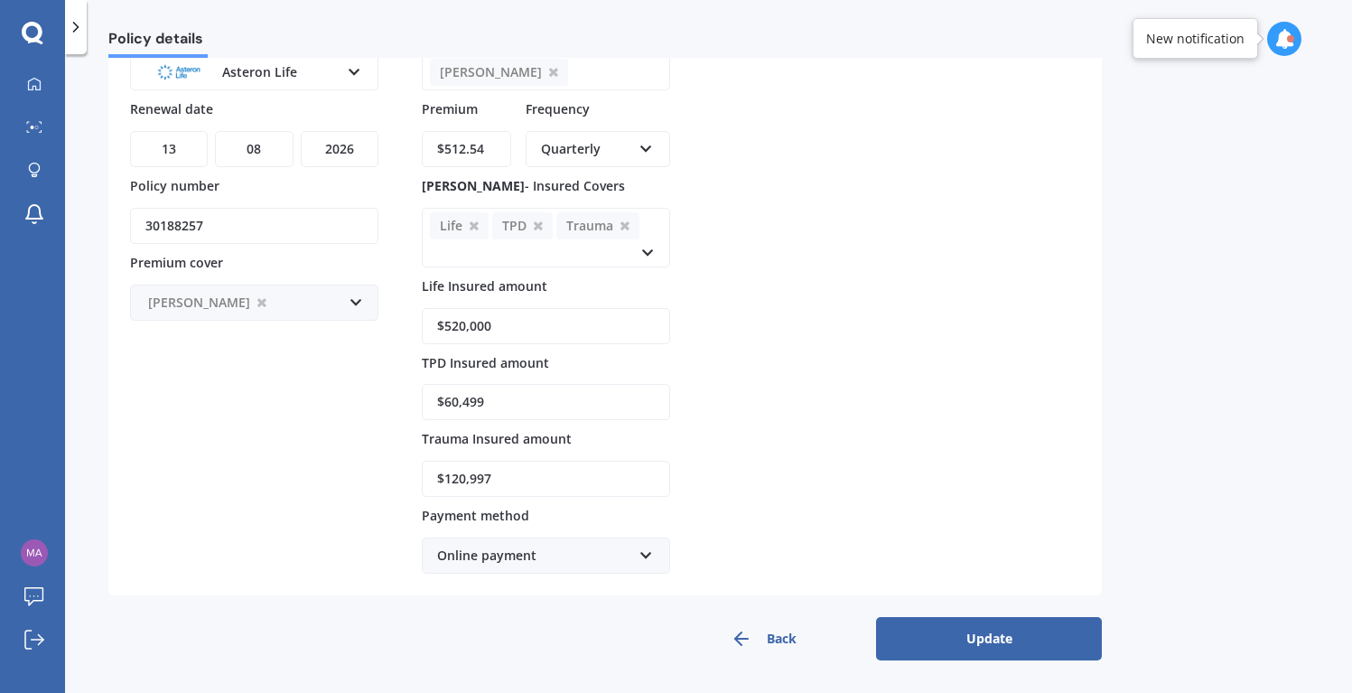
click at [516, 557] on div "Online payment" at bounding box center [534, 556] width 194 height 20
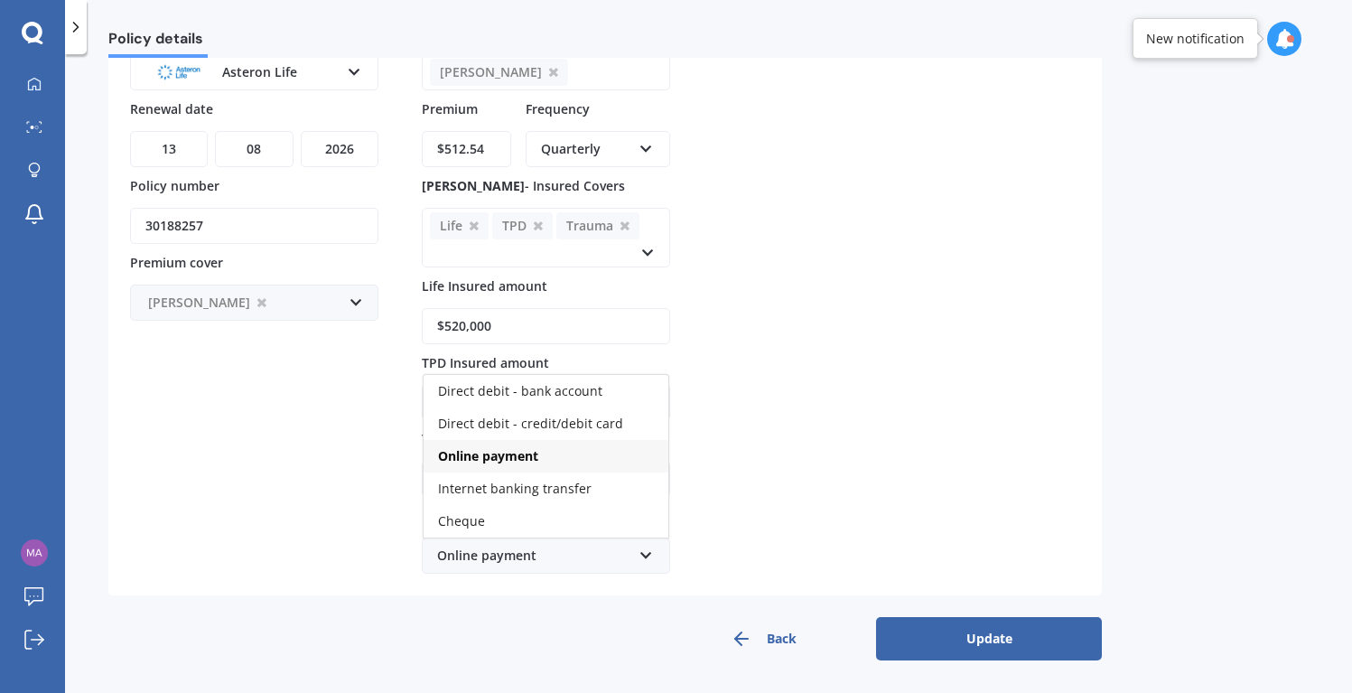
click at [521, 447] on span "Online payment" at bounding box center [488, 455] width 100 height 17
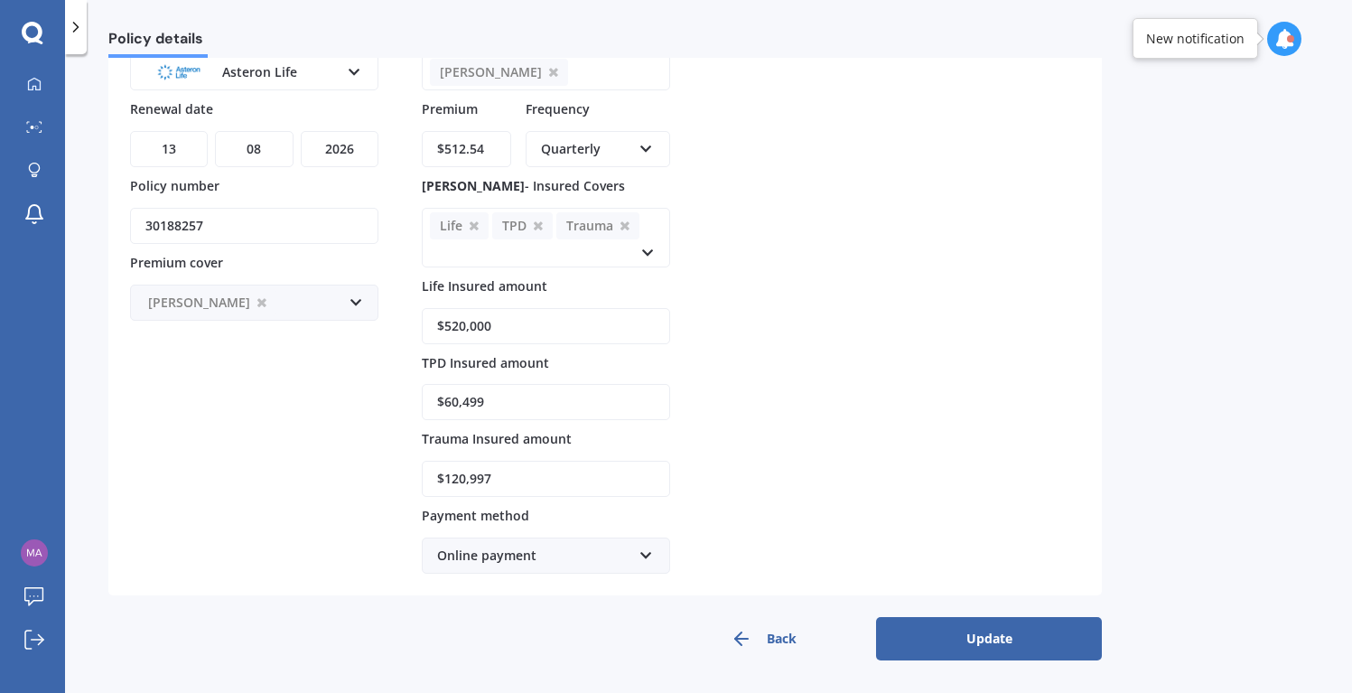
click at [986, 639] on button "Update" at bounding box center [989, 638] width 226 height 43
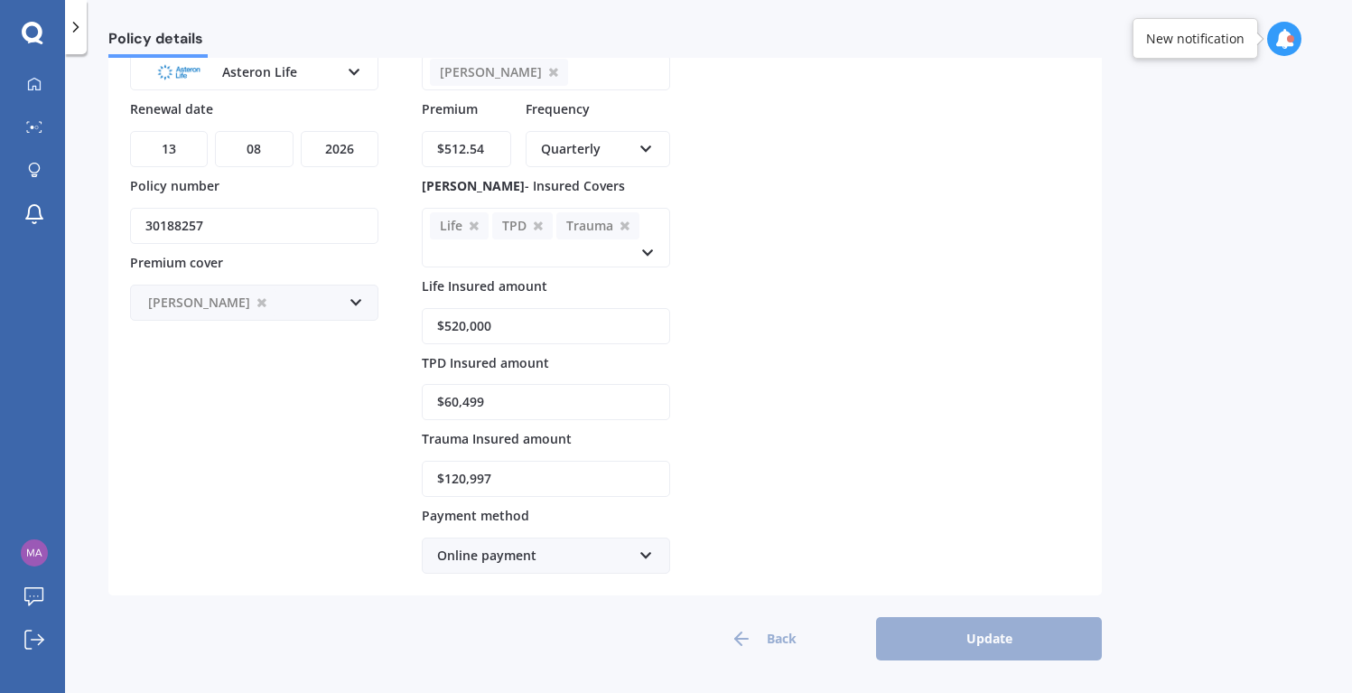
scroll to position [0, 0]
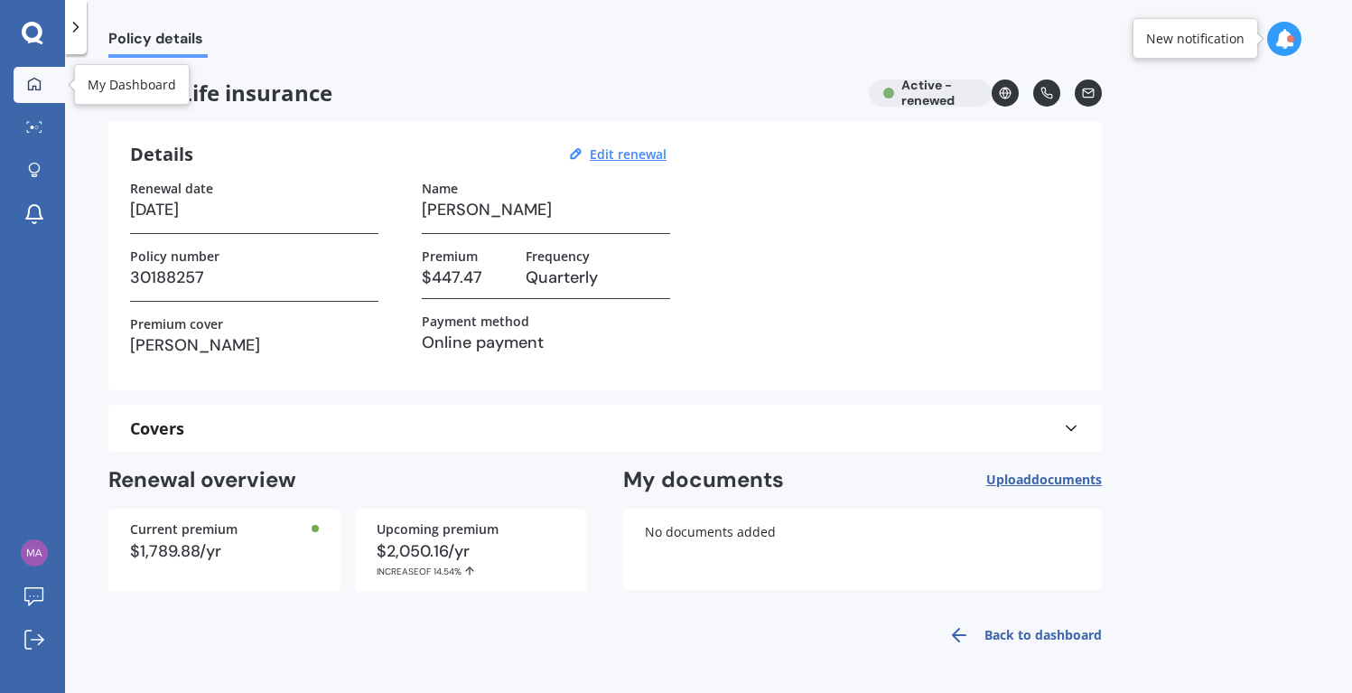
click at [42, 78] on div at bounding box center [34, 85] width 27 height 16
